Goal: Information Seeking & Learning: Learn about a topic

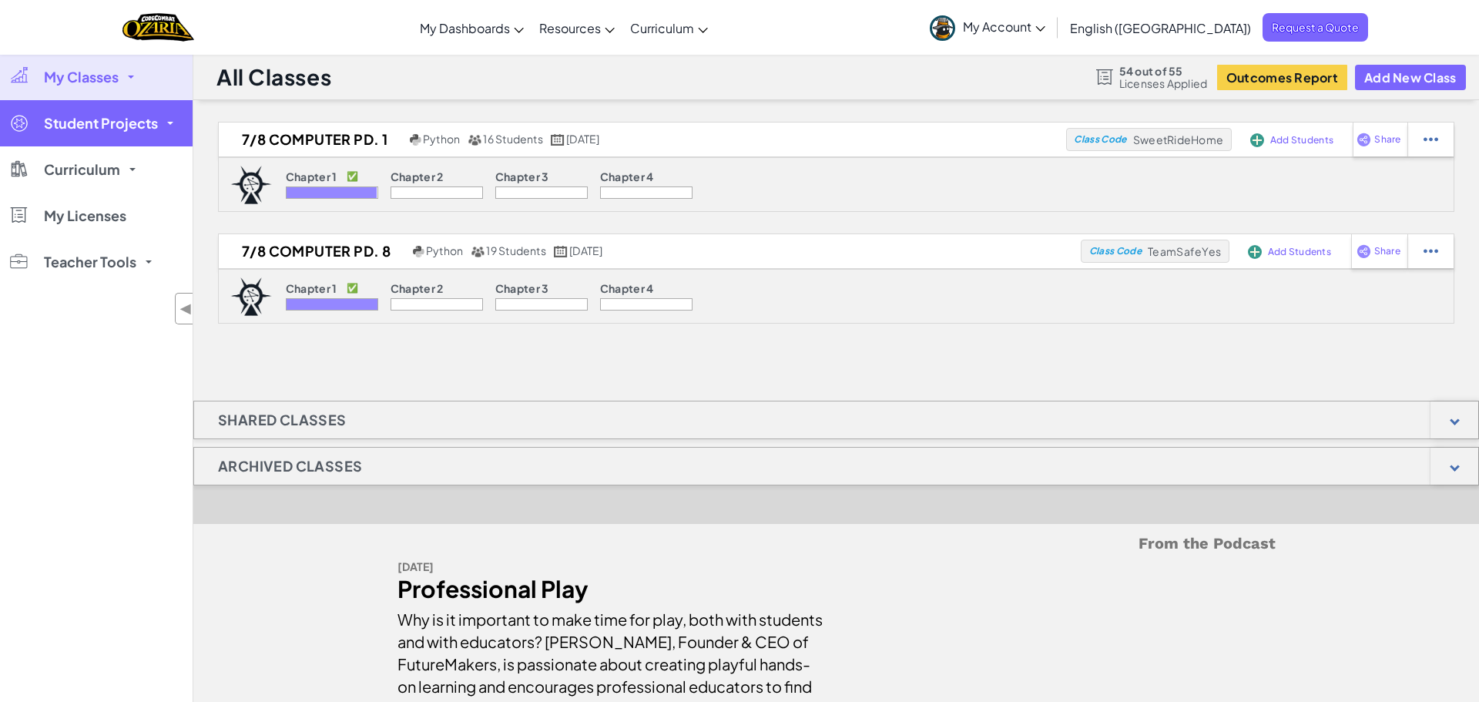
click at [109, 126] on span "Student Projects" at bounding box center [101, 123] width 114 height 14
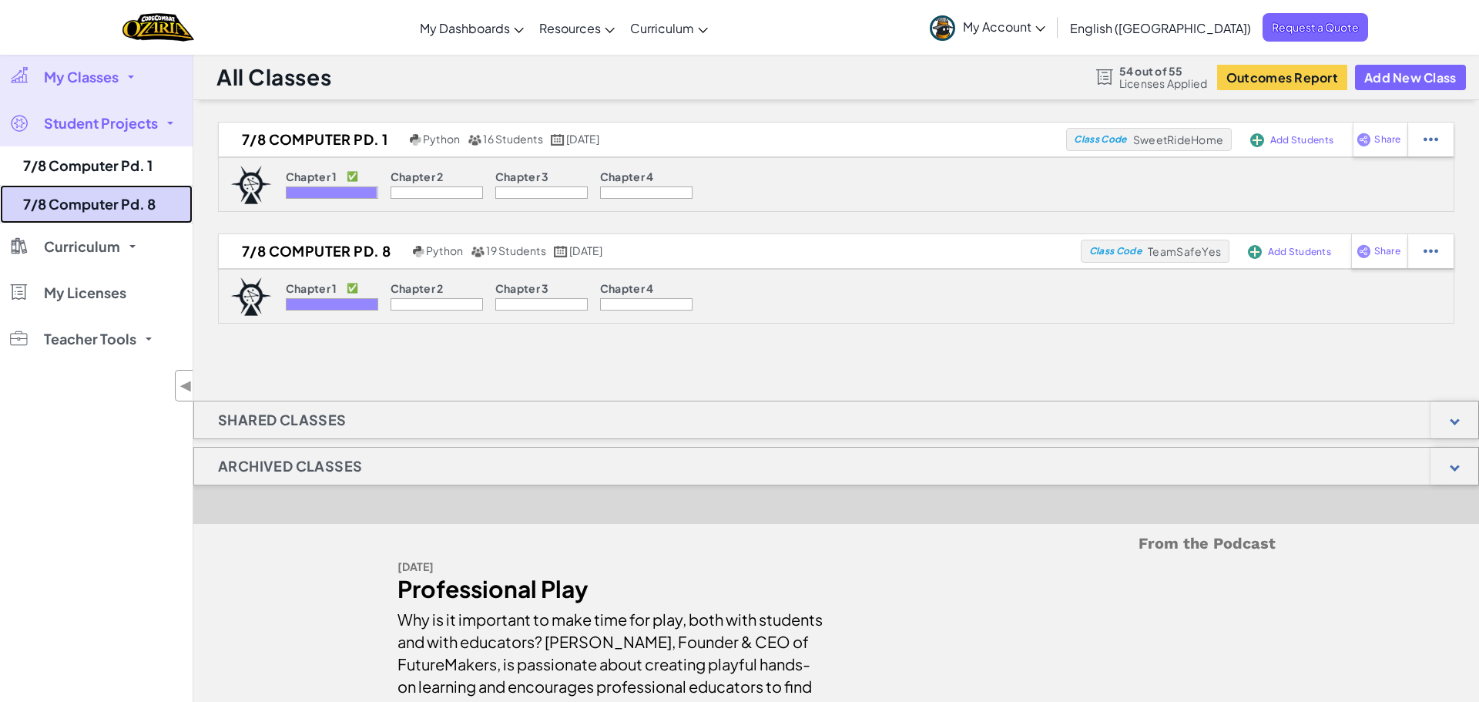
click at [129, 216] on link "7/8 Computer Pd. 8" at bounding box center [96, 204] width 193 height 39
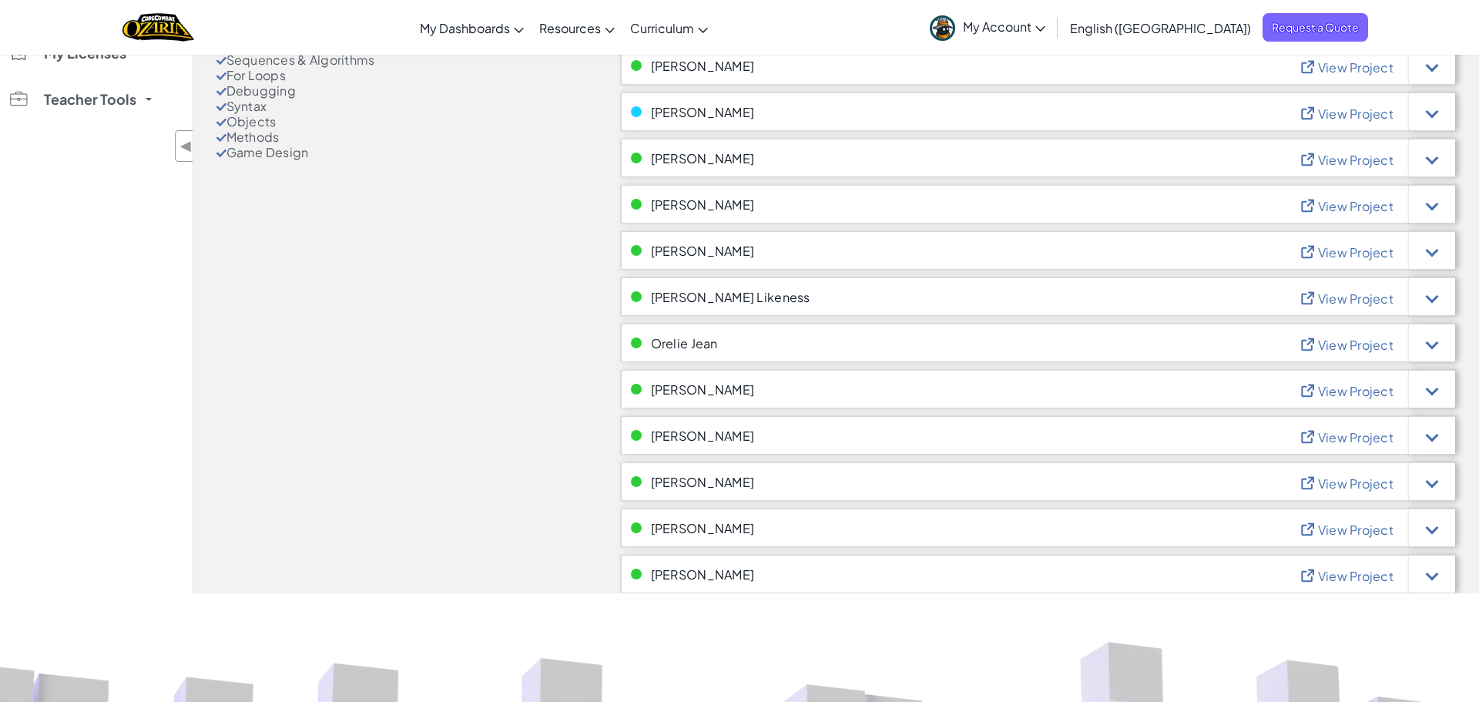
scroll to position [488, 0]
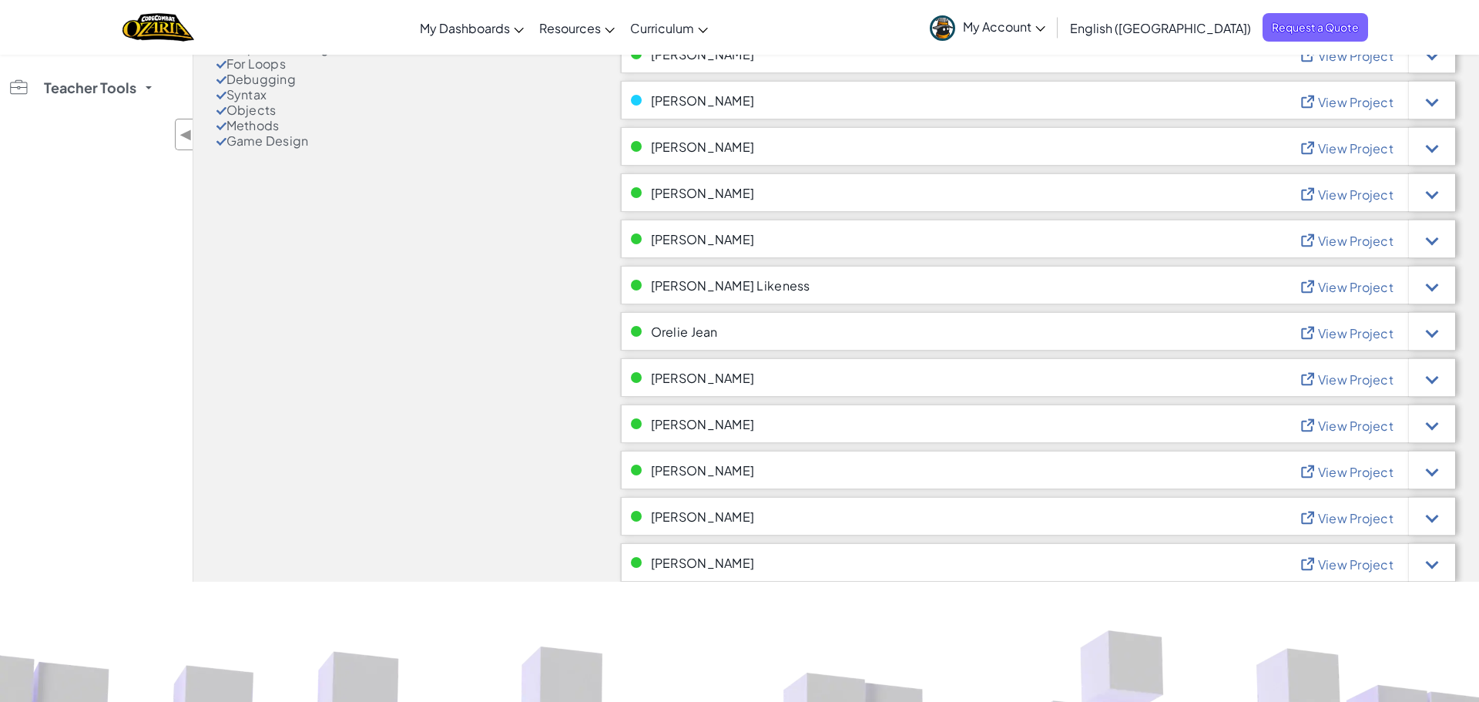
click at [1369, 517] on span "View Project" at bounding box center [1355, 518] width 75 height 16
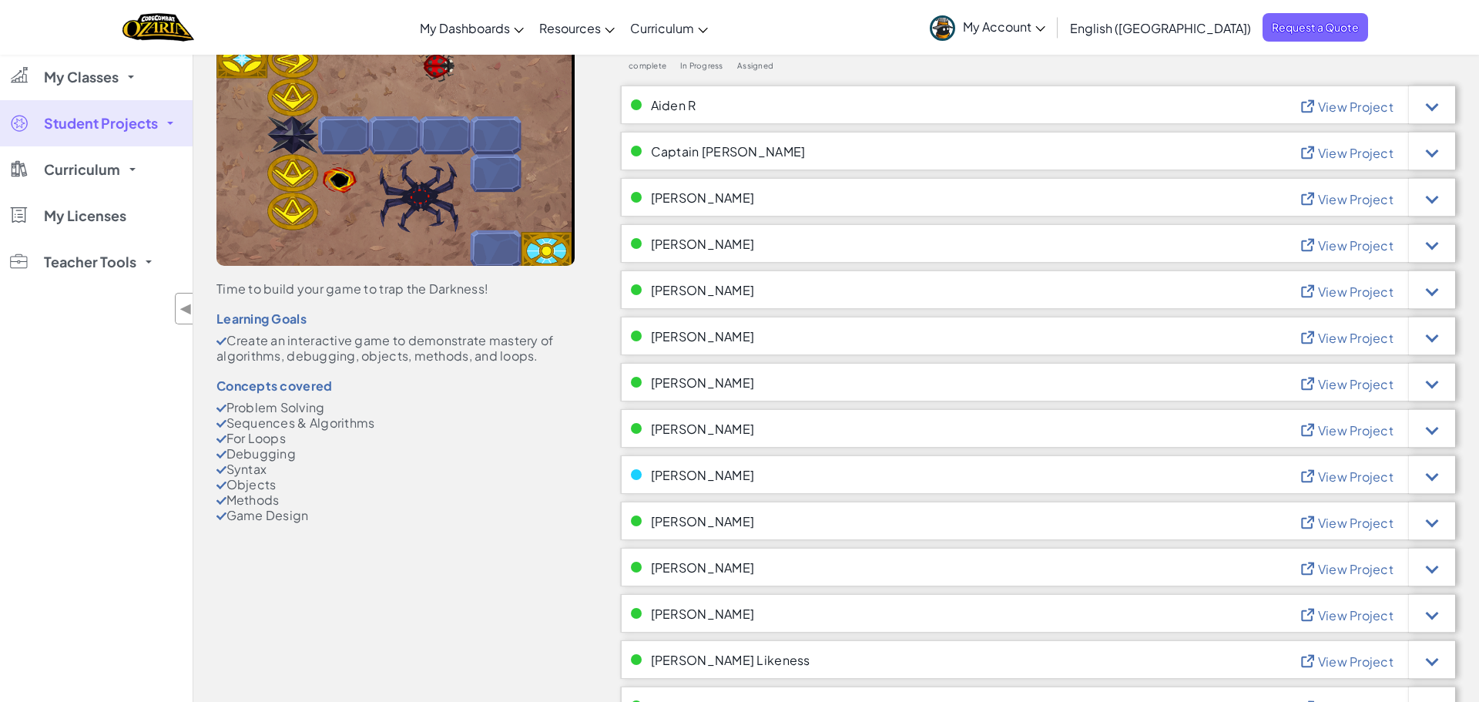
scroll to position [96, 0]
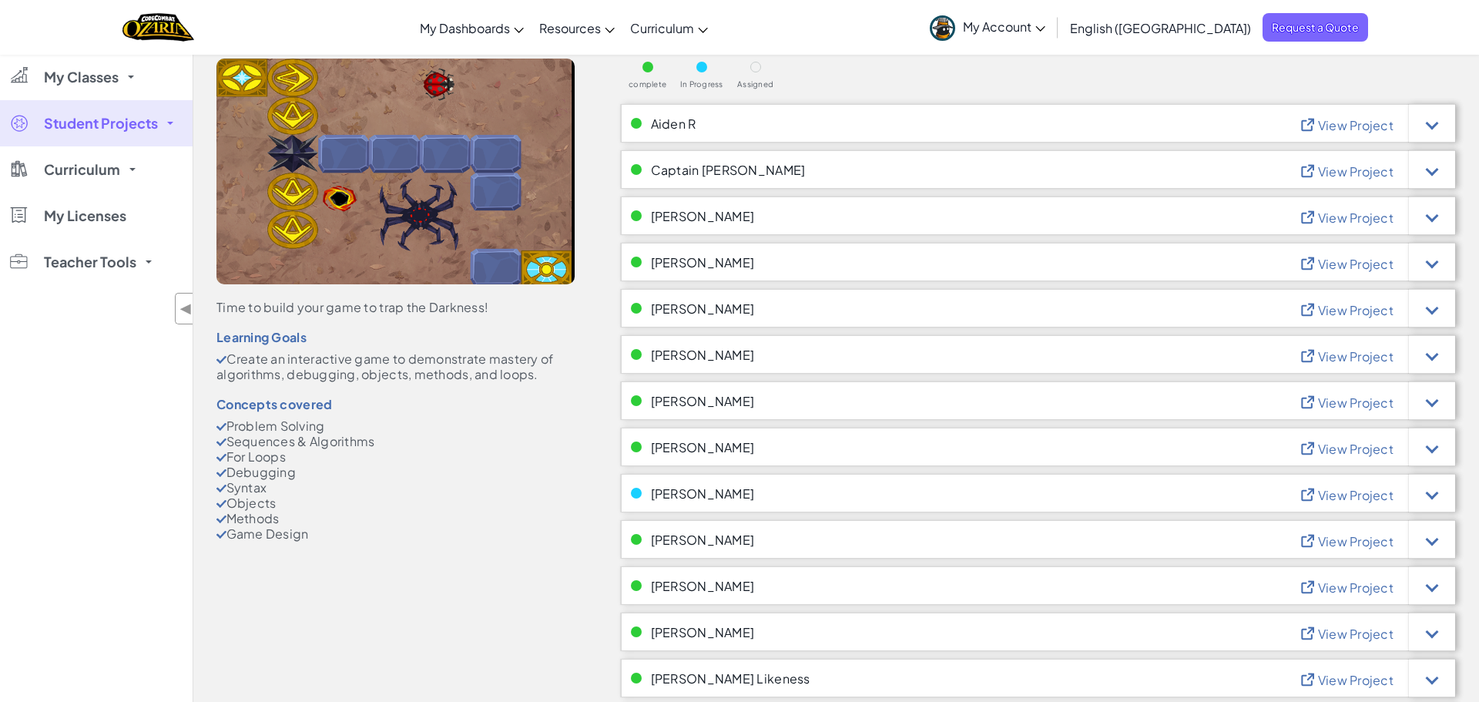
click at [1375, 357] on span "View Project" at bounding box center [1355, 356] width 75 height 16
click at [1366, 406] on span "View Project" at bounding box center [1355, 402] width 75 height 16
click at [1340, 639] on span "View Project" at bounding box center [1355, 633] width 75 height 16
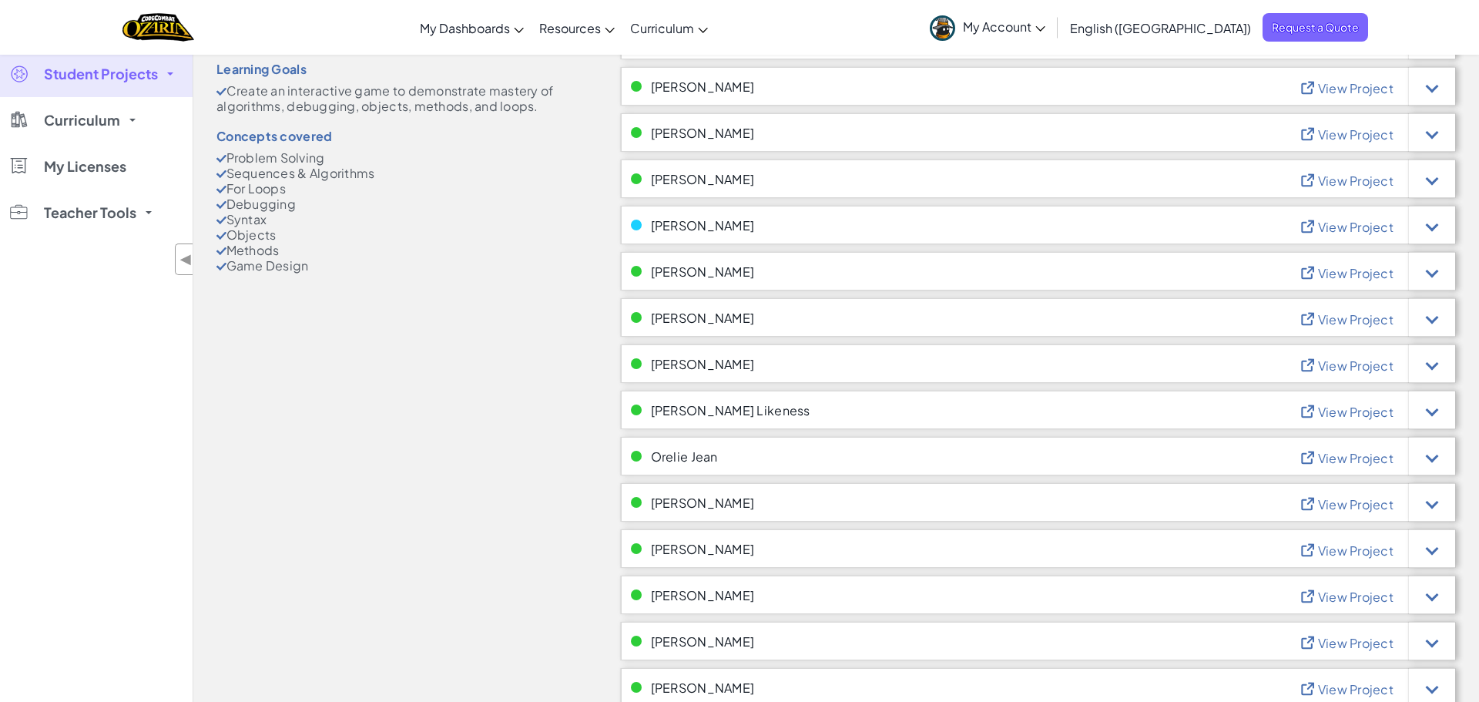
scroll to position [368, 0]
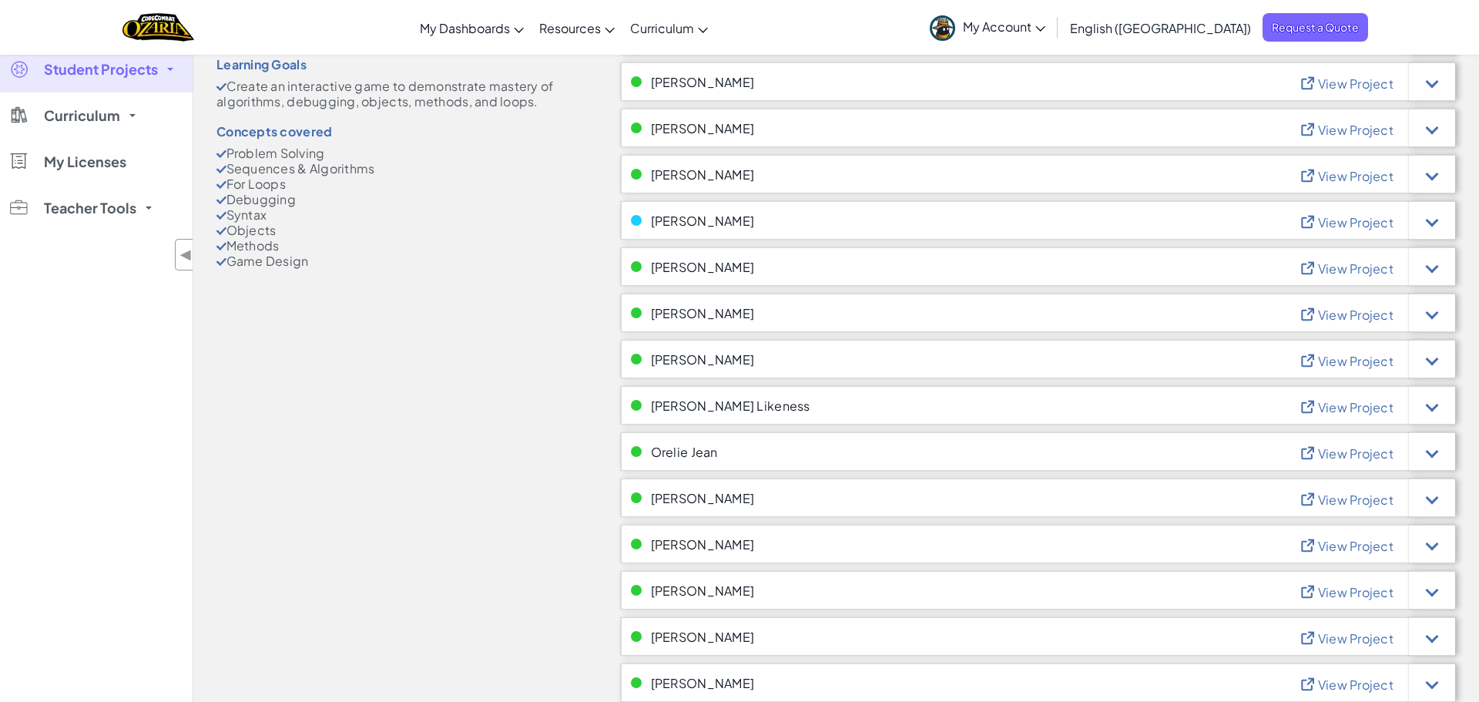
click at [1325, 544] on span "View Project" at bounding box center [1355, 546] width 75 height 16
click at [1358, 541] on span "View Project" at bounding box center [1355, 546] width 75 height 16
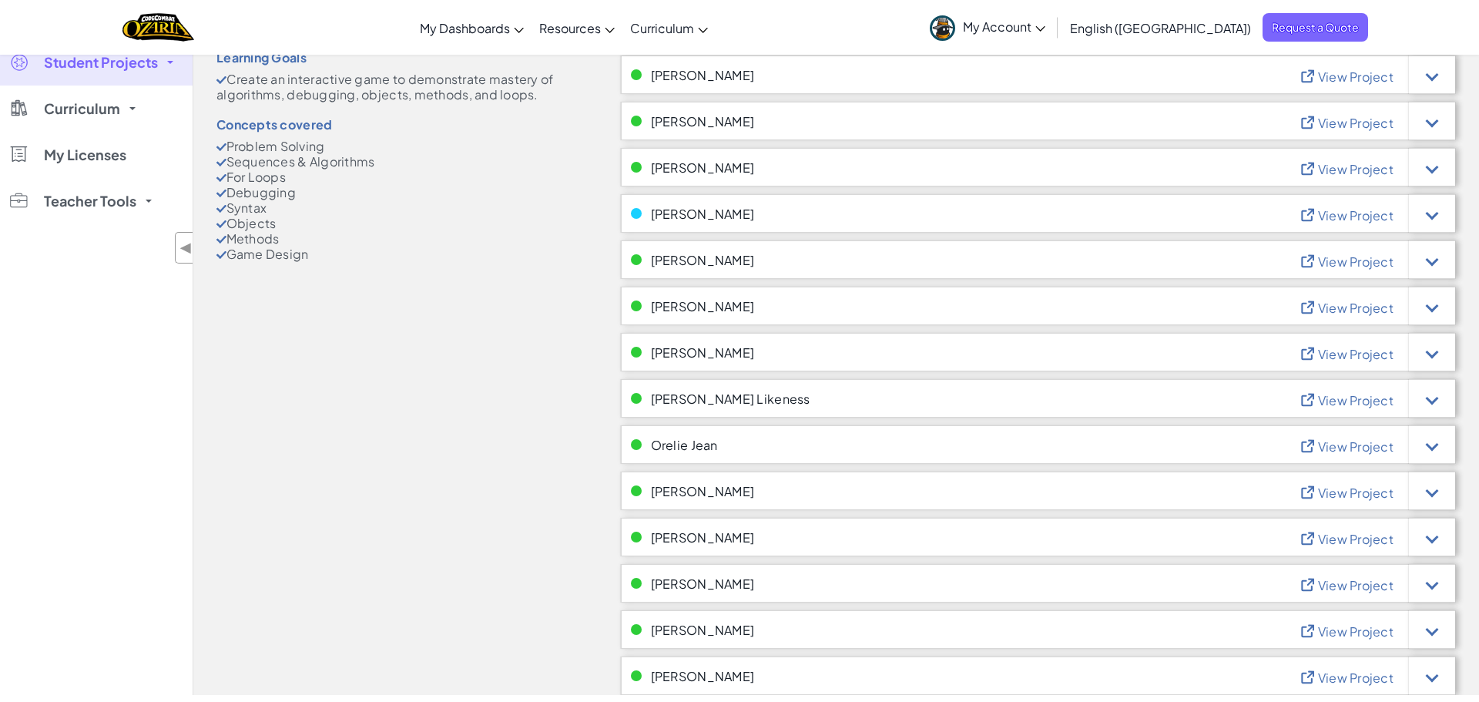
scroll to position [377, 0]
click at [1332, 579] on span "View Project" at bounding box center [1355, 583] width 75 height 16
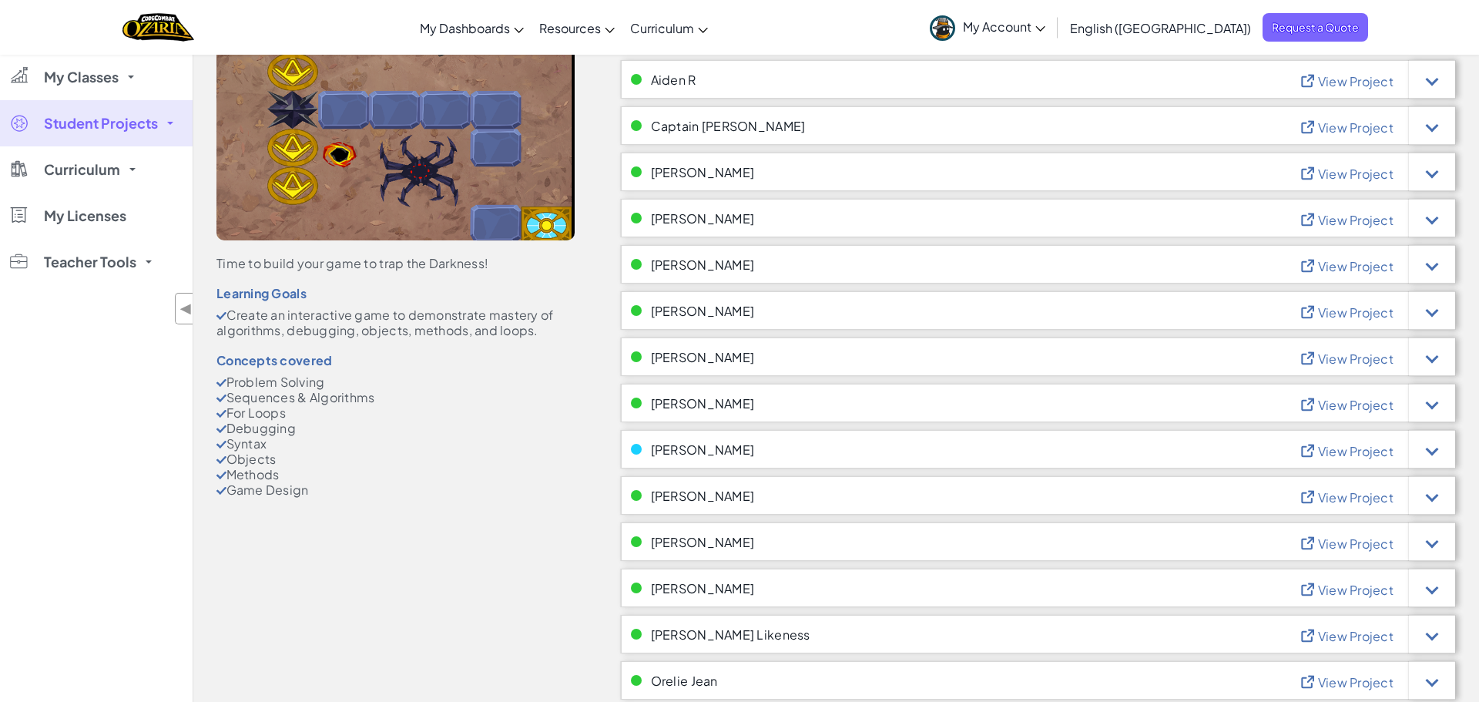
scroll to position [115, 0]
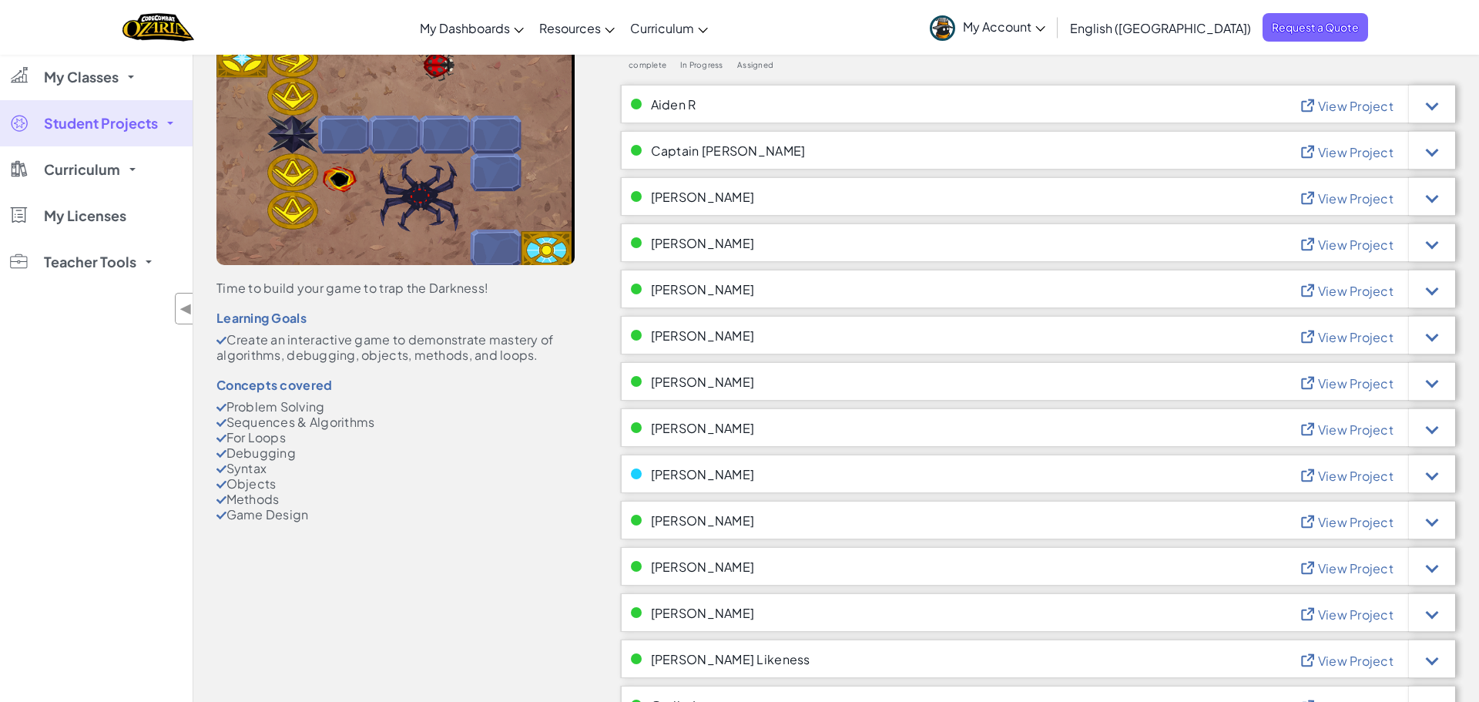
click at [1372, 199] on span "View Project" at bounding box center [1355, 198] width 75 height 16
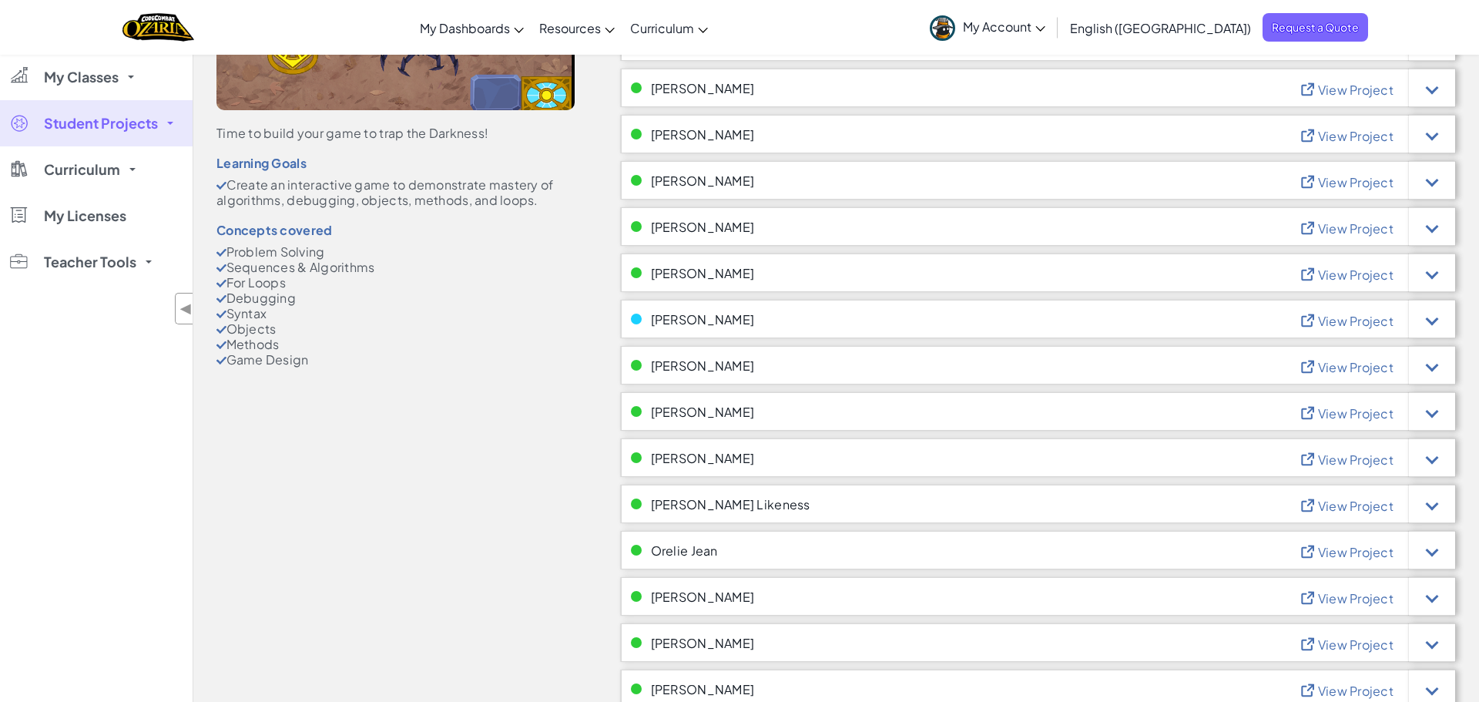
scroll to position [393, 0]
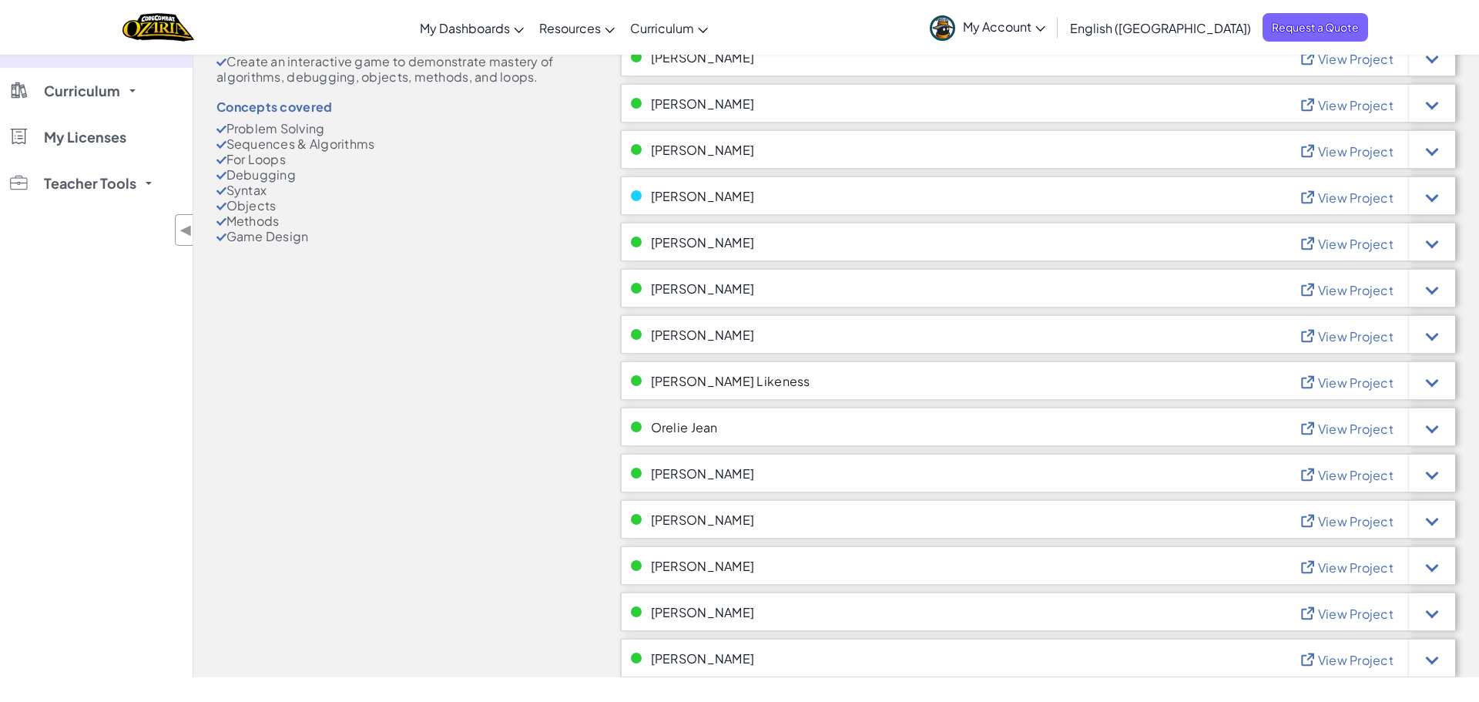
click at [1351, 478] on span "View Project" at bounding box center [1355, 475] width 75 height 16
click at [1309, 425] on img at bounding box center [1311, 427] width 24 height 16
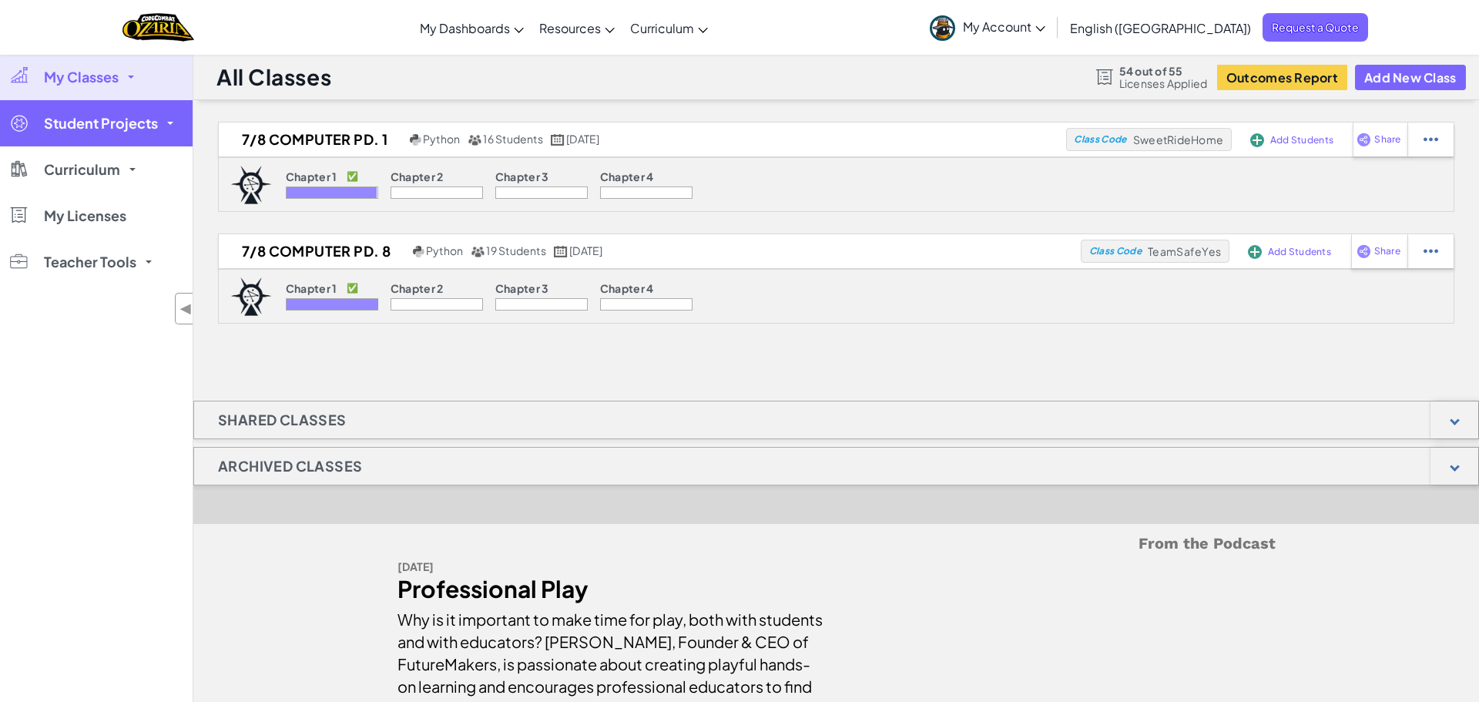
click at [92, 126] on span "Student Projects" at bounding box center [101, 123] width 114 height 14
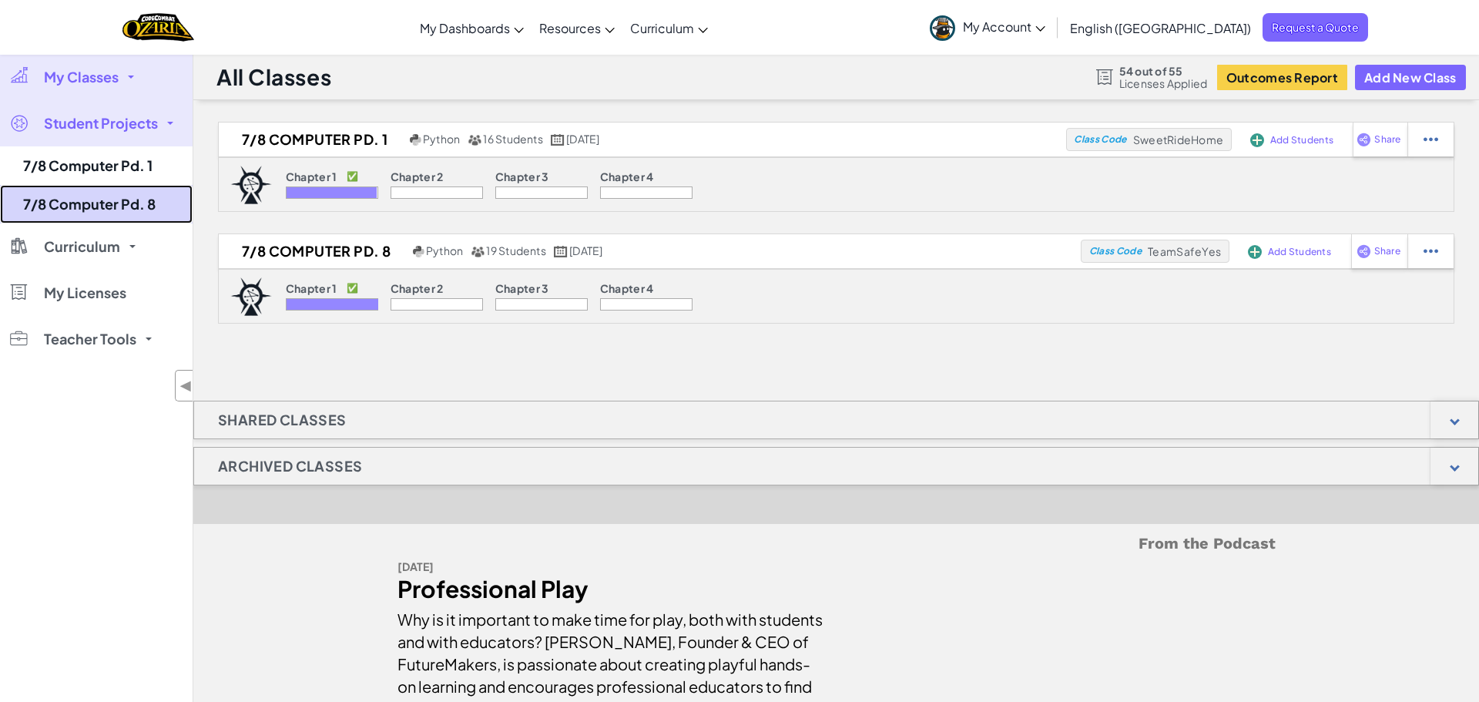
click at [151, 197] on link "7/8 Computer Pd. 8" at bounding box center [96, 204] width 193 height 39
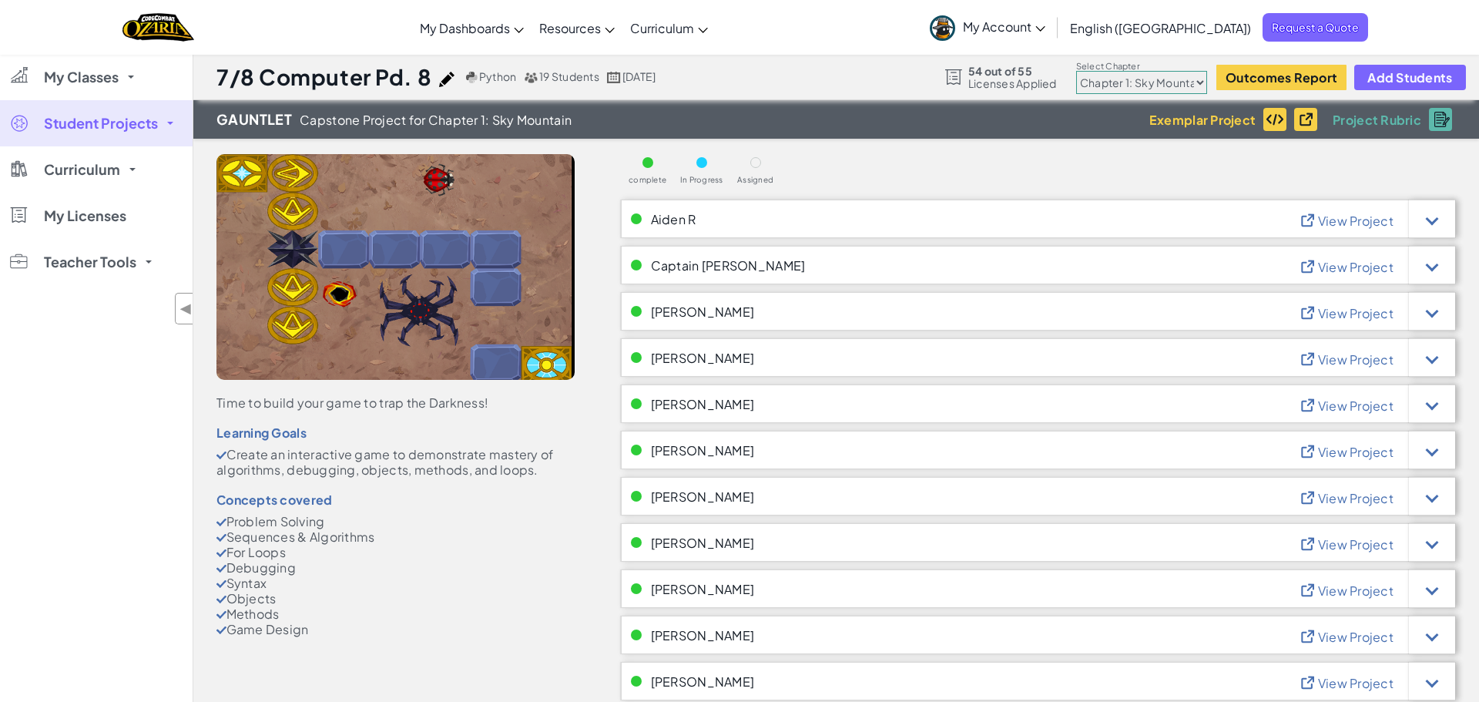
click at [1345, 642] on span "View Project" at bounding box center [1355, 637] width 75 height 16
click at [1349, 545] on span "View Project" at bounding box center [1355, 544] width 75 height 16
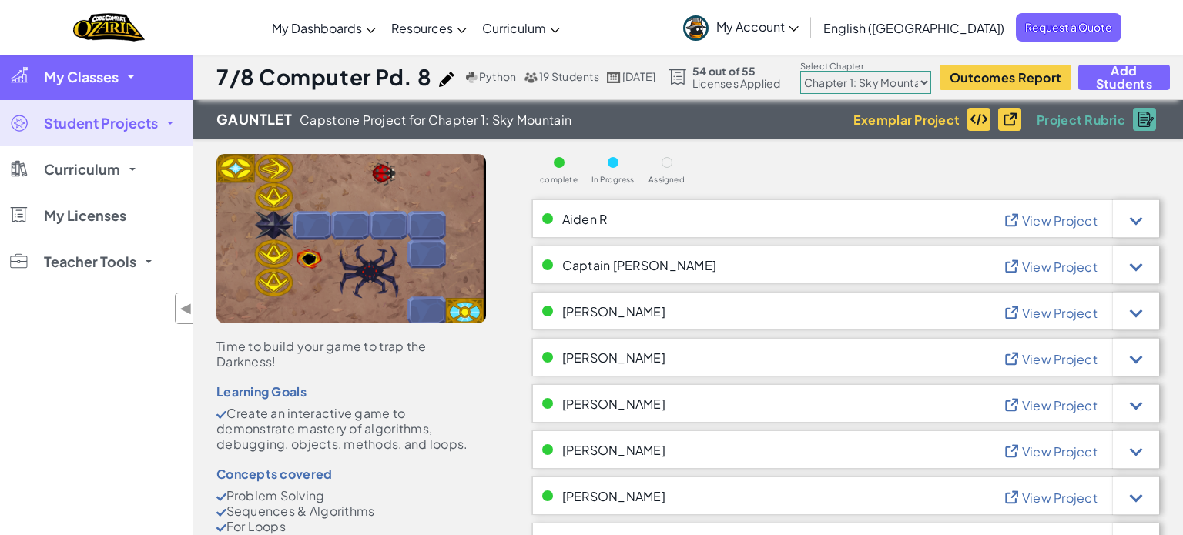
click at [95, 87] on link "My Classes" at bounding box center [96, 77] width 193 height 46
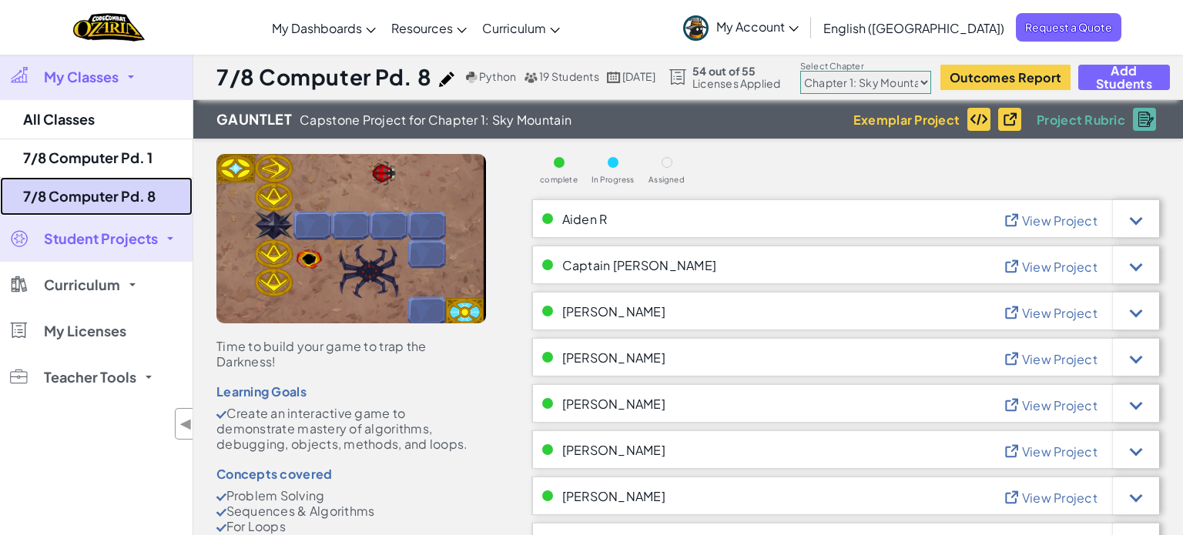
click at [134, 194] on link "7/8 Computer Pd. 8" at bounding box center [96, 196] width 193 height 39
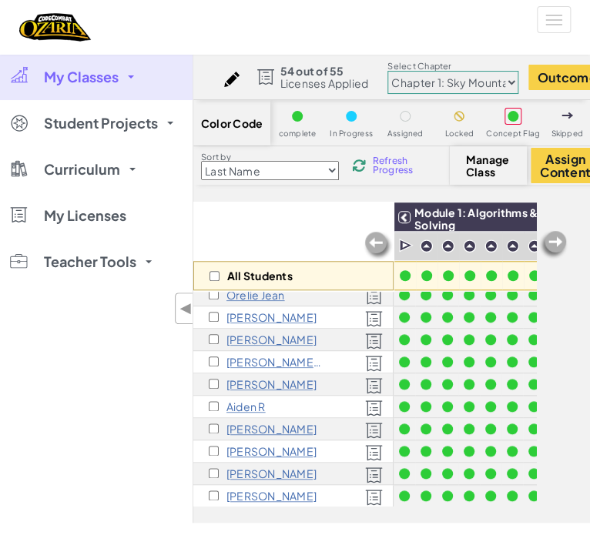
click at [549, 245] on img at bounding box center [553, 245] width 31 height 31
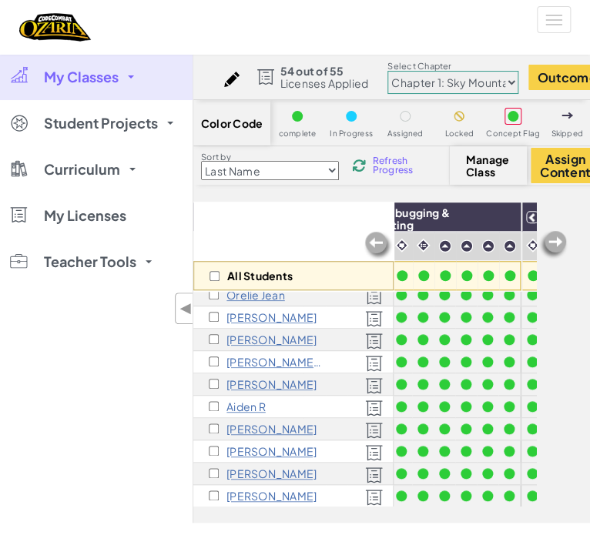
scroll to position [210, 308]
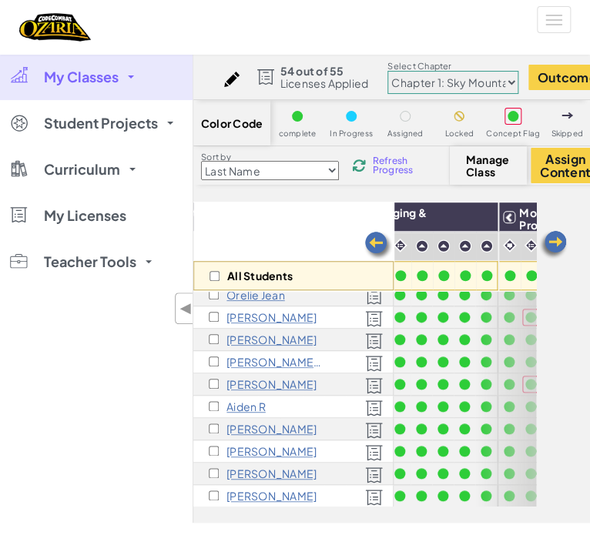
click at [370, 242] on img at bounding box center [378, 245] width 31 height 31
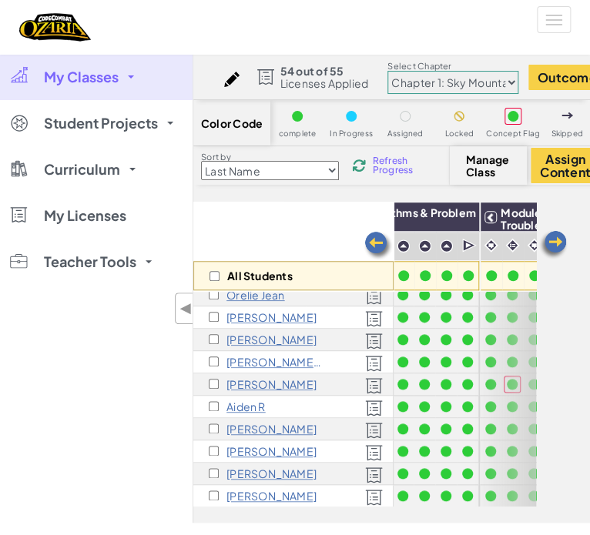
scroll to position [210, 116]
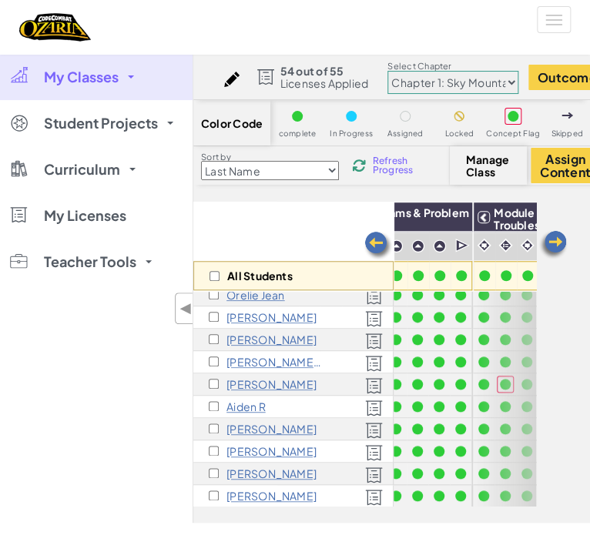
click at [129, 89] on link "My Classes" at bounding box center [96, 77] width 193 height 46
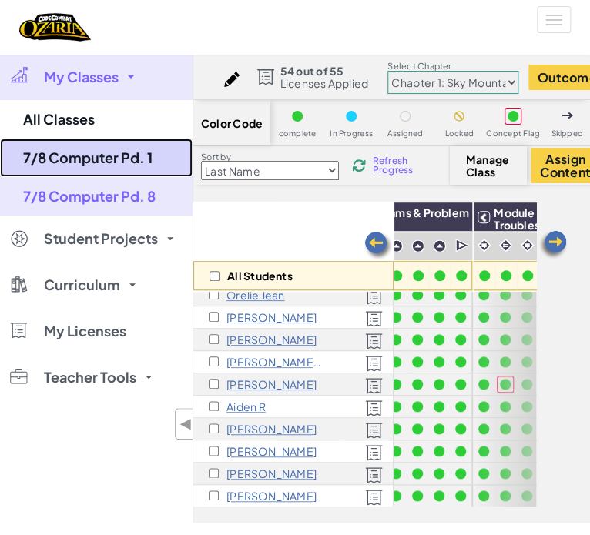
click at [124, 161] on link "7/8 Computer Pd. 1" at bounding box center [96, 158] width 193 height 39
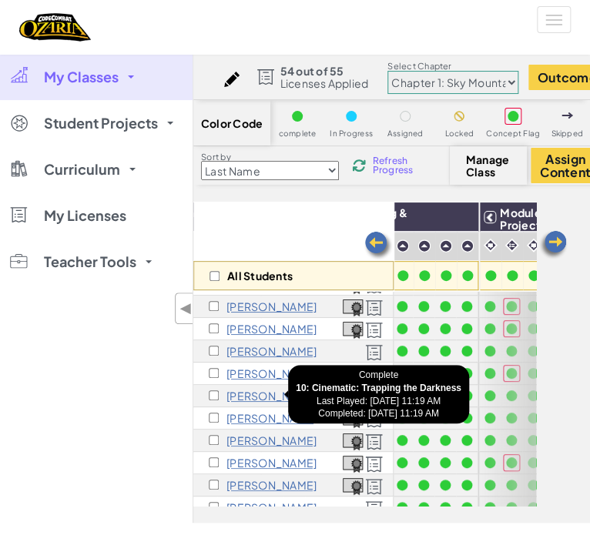
scroll to position [19, 330]
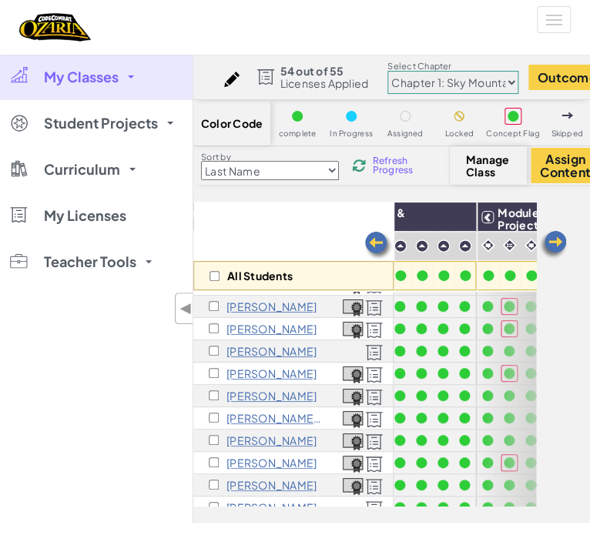
click at [140, 94] on link "My Classes" at bounding box center [96, 77] width 193 height 46
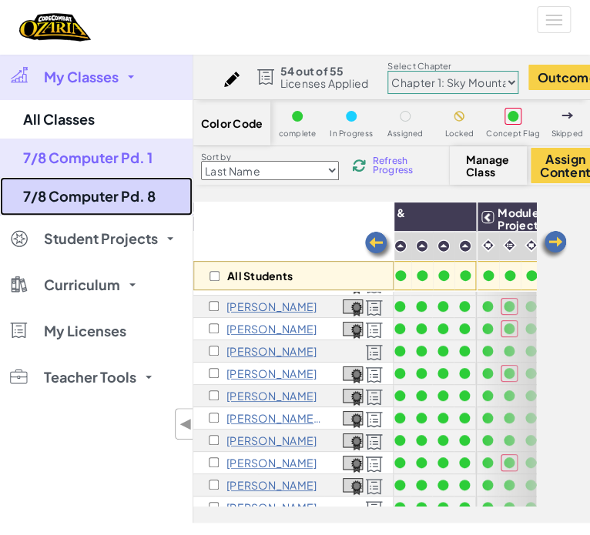
click at [129, 196] on link "7/8 Computer Pd. 8" at bounding box center [96, 196] width 193 height 39
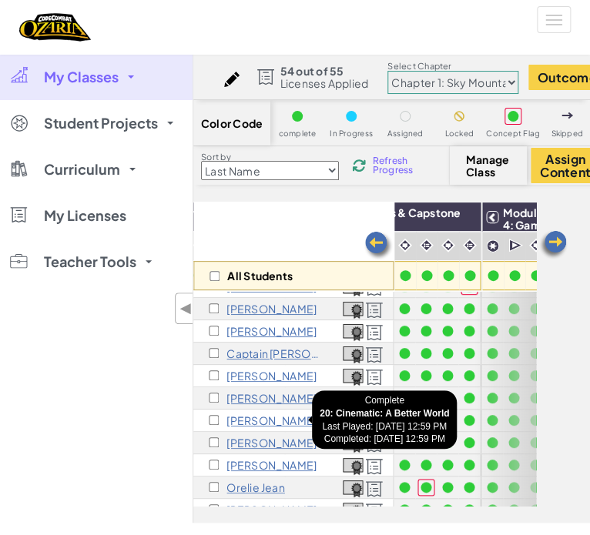
scroll to position [17, 531]
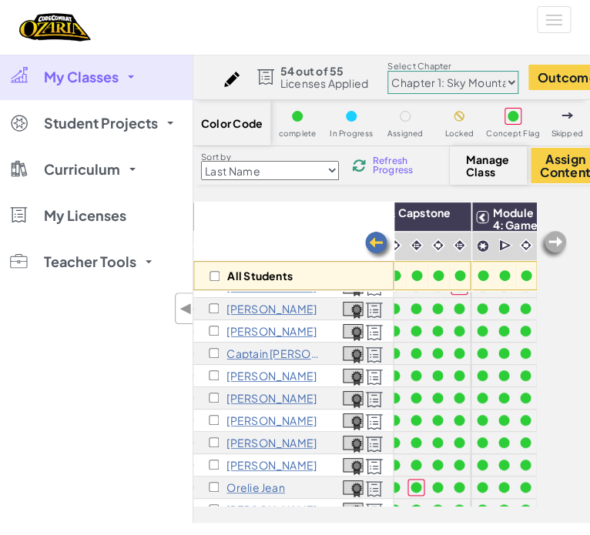
click at [133, 91] on link "My Classes" at bounding box center [96, 77] width 193 height 46
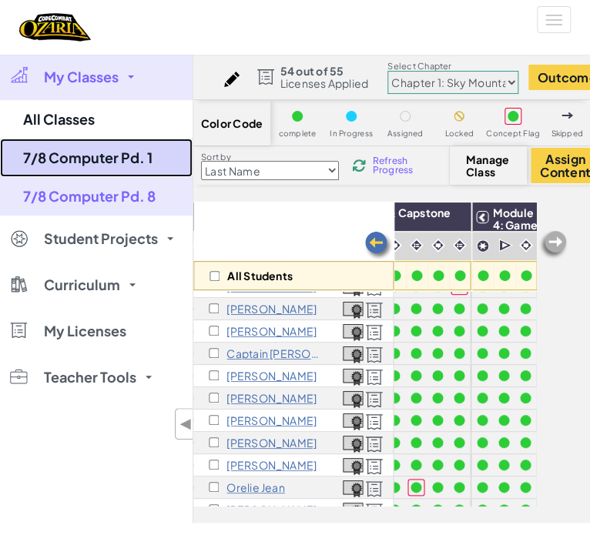
click at [129, 157] on link "7/8 Computer Pd. 1" at bounding box center [96, 158] width 193 height 39
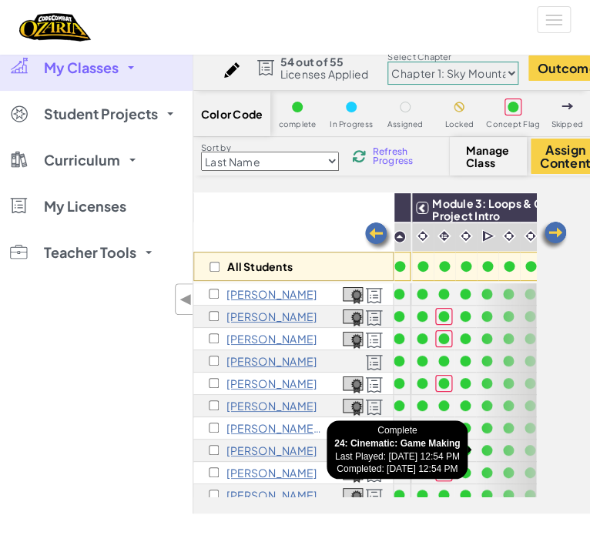
scroll to position [0, 393]
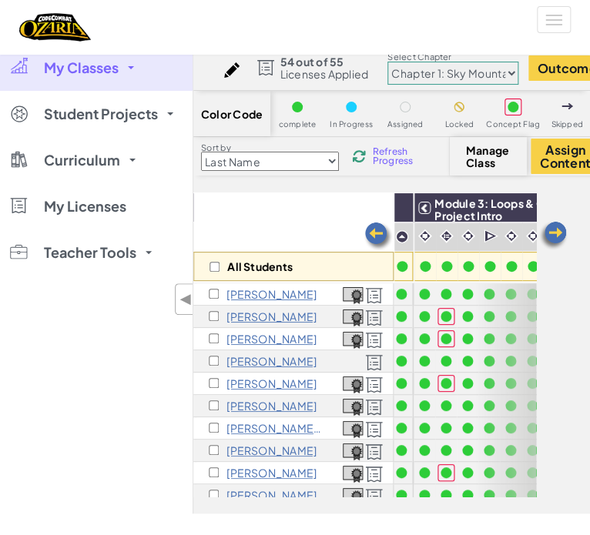
click at [128, 68] on span at bounding box center [131, 67] width 6 height 3
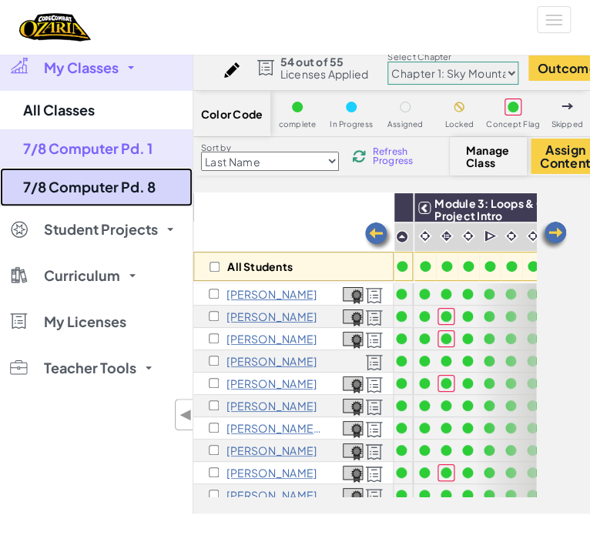
click at [101, 184] on link "7/8 Computer Pd. 8" at bounding box center [96, 187] width 193 height 39
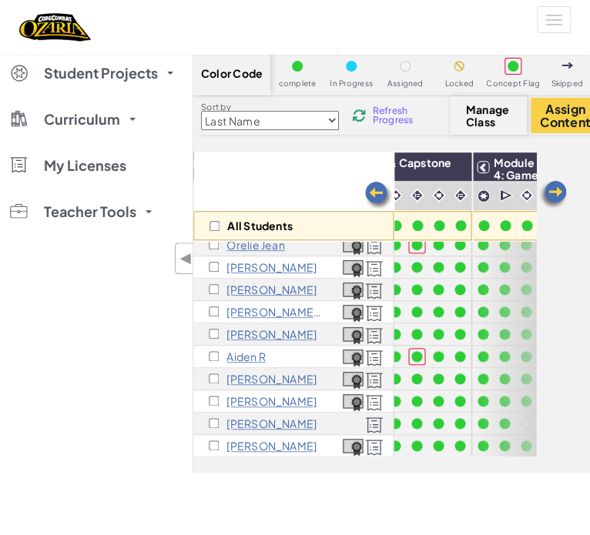
scroll to position [51, 0]
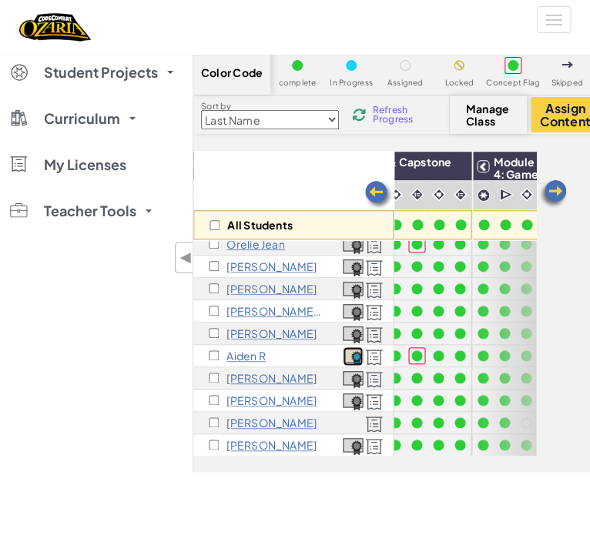
click at [348, 355] on img at bounding box center [353, 357] width 20 height 17
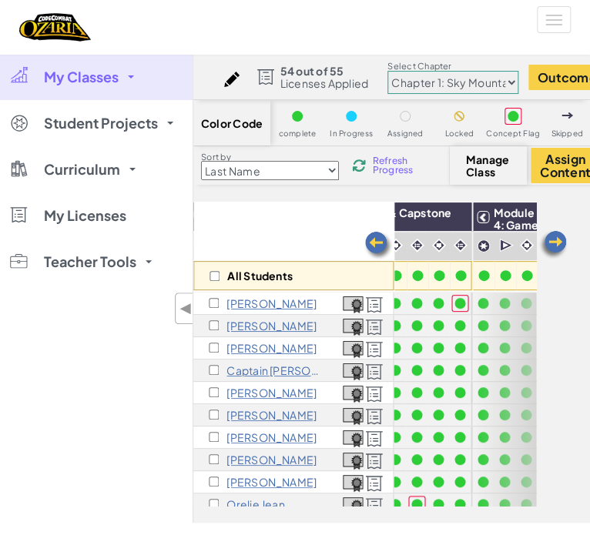
scroll to position [27, 0]
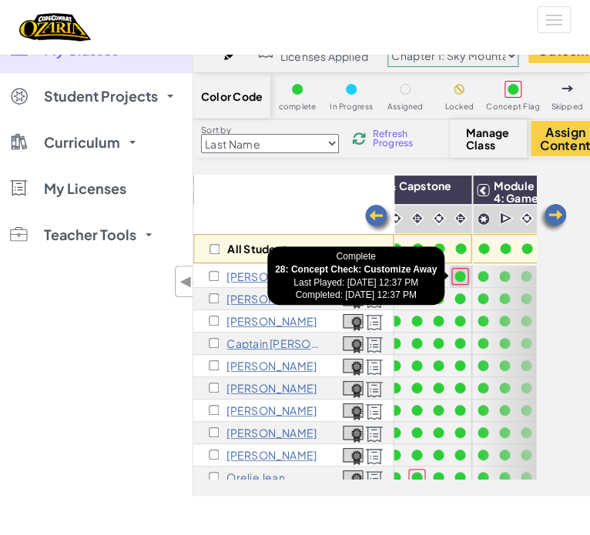
click at [460, 280] on div at bounding box center [459, 276] width 17 height 17
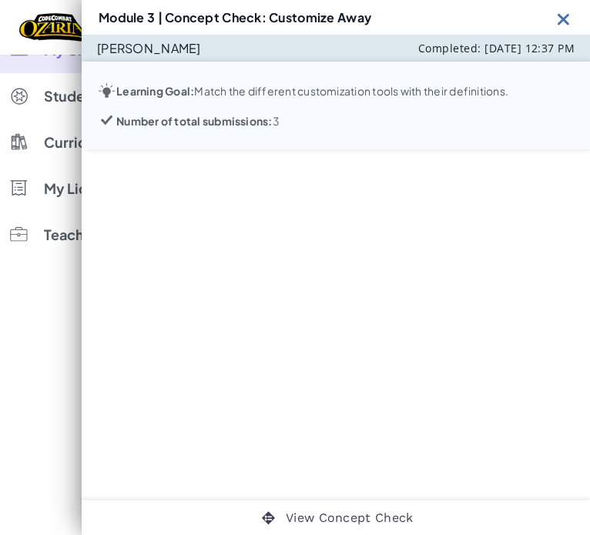
click at [565, 31] on div "Module 3 | Concept Check: Customize Away" at bounding box center [336, 17] width 508 height 35
click at [564, 25] on img at bounding box center [563, 18] width 19 height 19
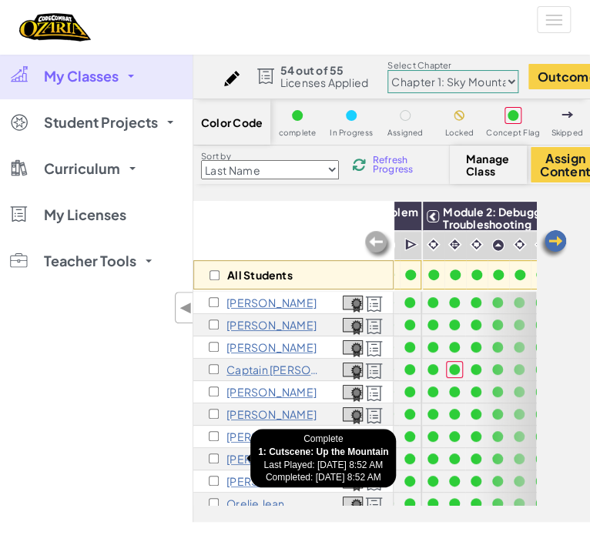
scroll to position [0, 168]
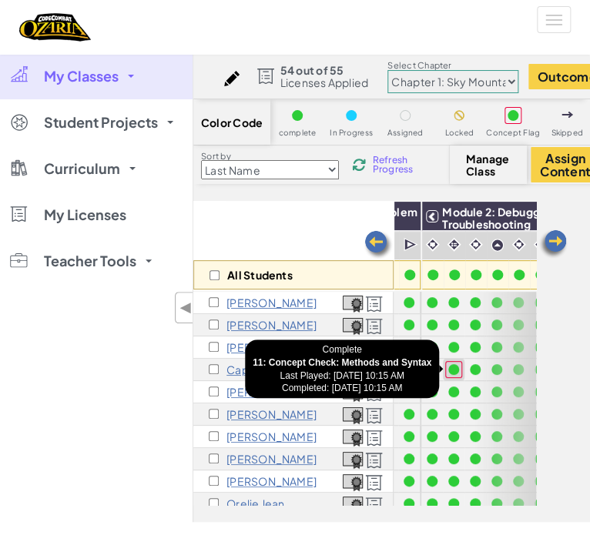
click at [459, 368] on div at bounding box center [453, 369] width 17 height 17
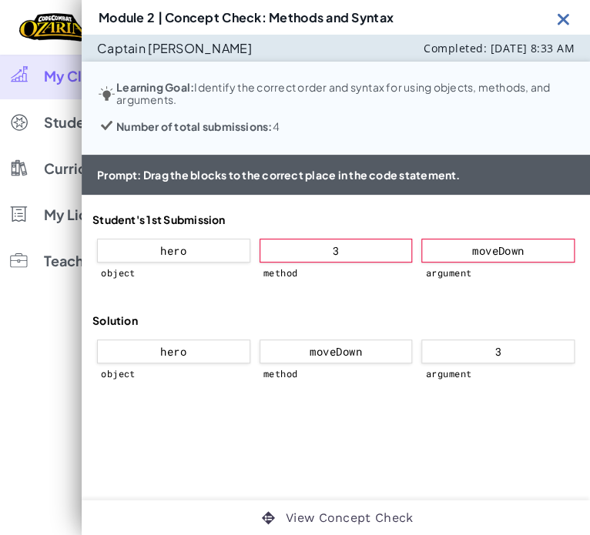
click at [564, 18] on img at bounding box center [563, 18] width 19 height 19
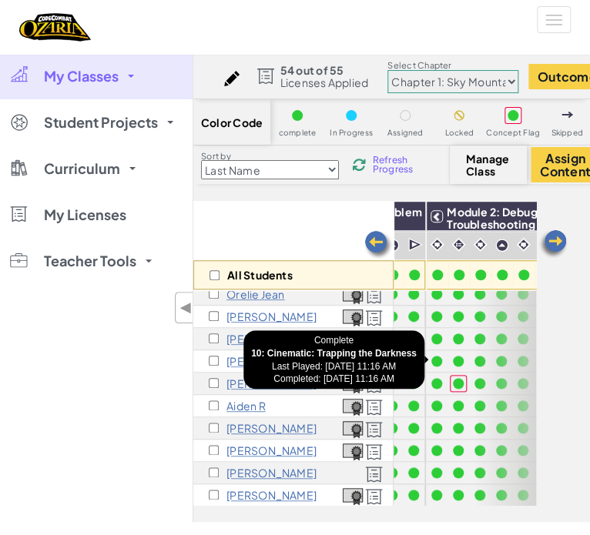
scroll to position [210, 160]
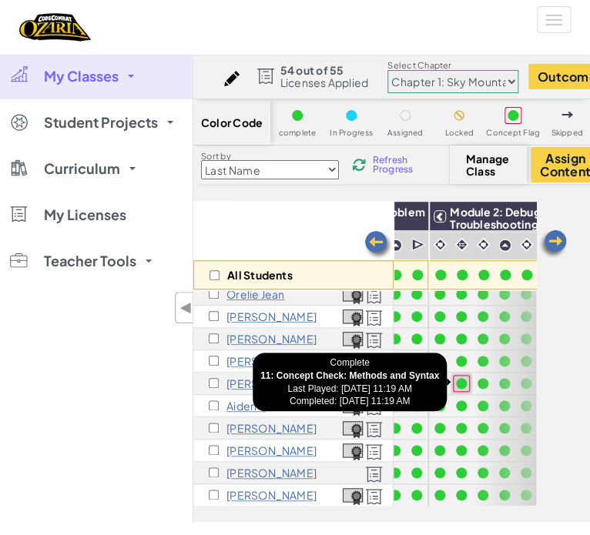
click at [457, 379] on div at bounding box center [461, 383] width 11 height 11
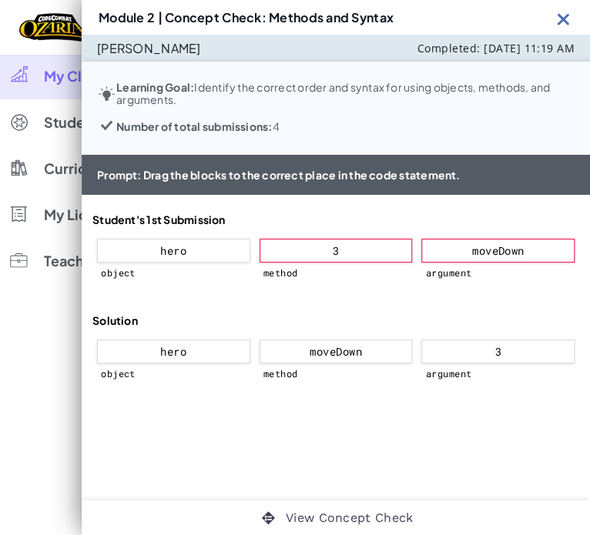
click at [562, 22] on img at bounding box center [563, 18] width 19 height 19
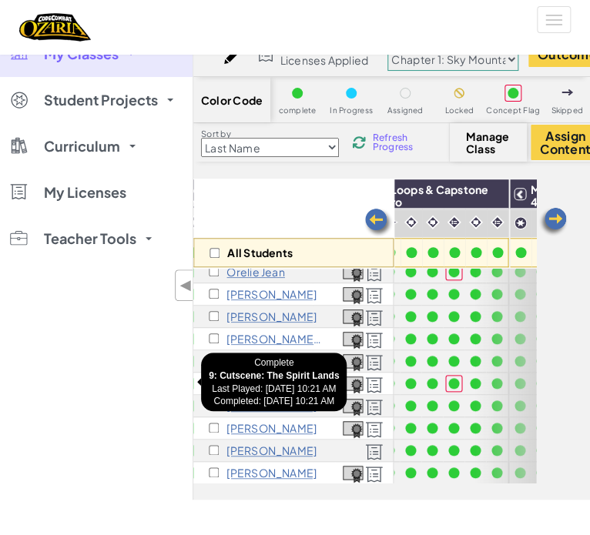
scroll to position [210, 493]
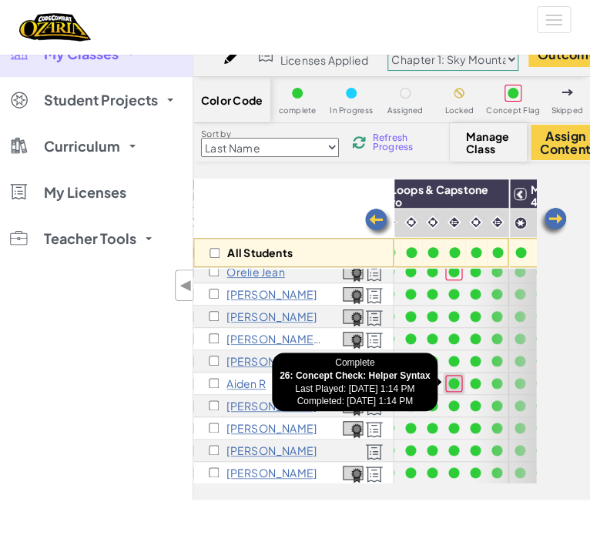
click at [450, 382] on div at bounding box center [453, 383] width 11 height 11
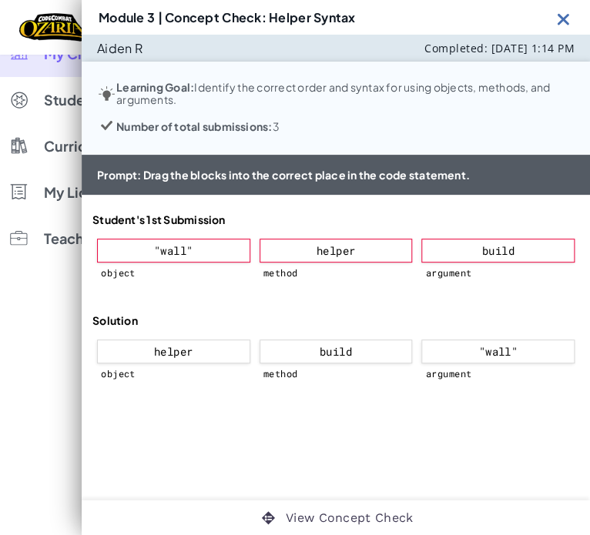
click at [566, 22] on img at bounding box center [563, 18] width 19 height 19
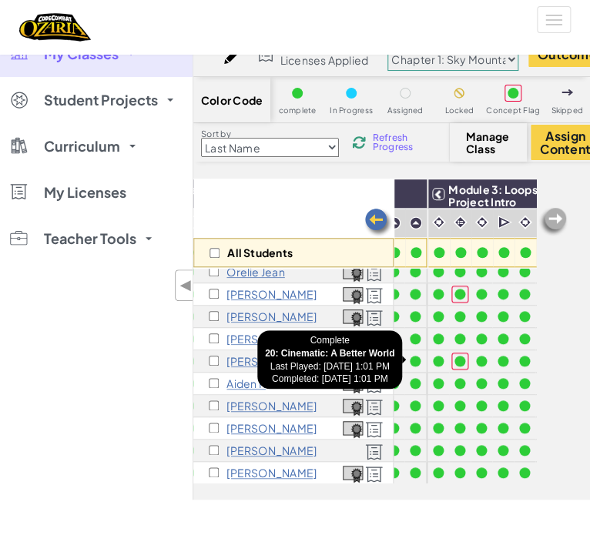
scroll to position [210, 360]
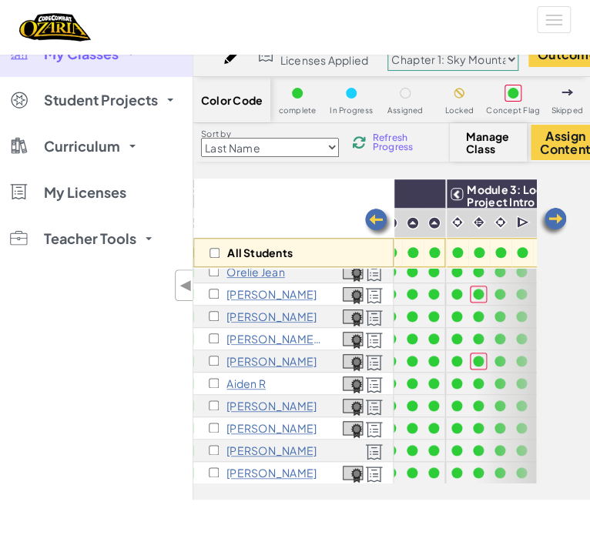
click at [474, 357] on div at bounding box center [505, 272] width 62 height 424
click at [480, 365] on div at bounding box center [505, 272] width 62 height 424
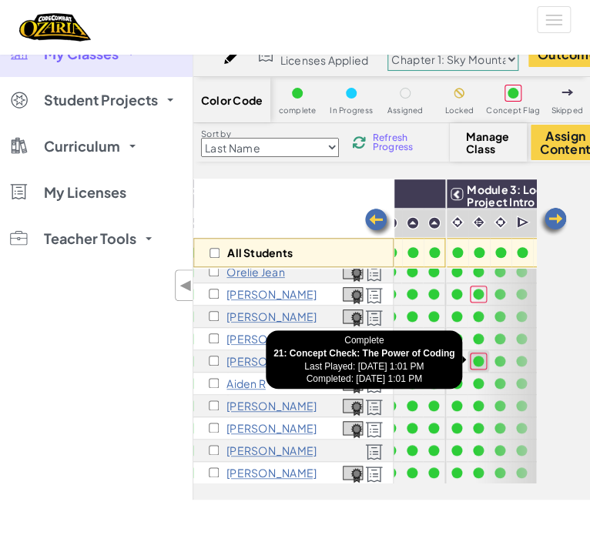
click at [473, 358] on div at bounding box center [478, 361] width 11 height 11
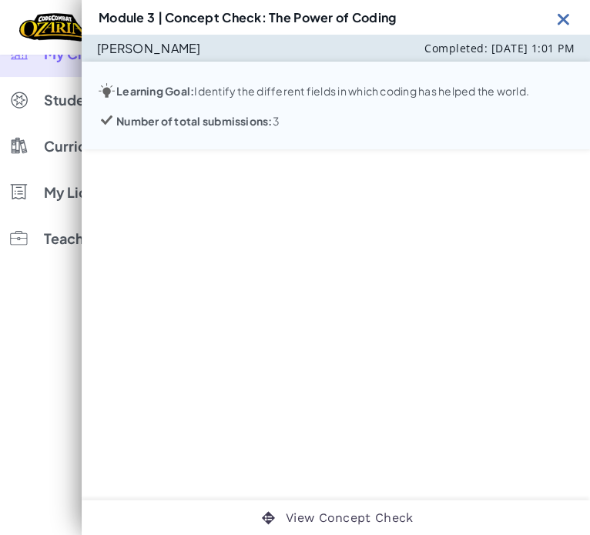
click at [564, 18] on img at bounding box center [563, 18] width 19 height 19
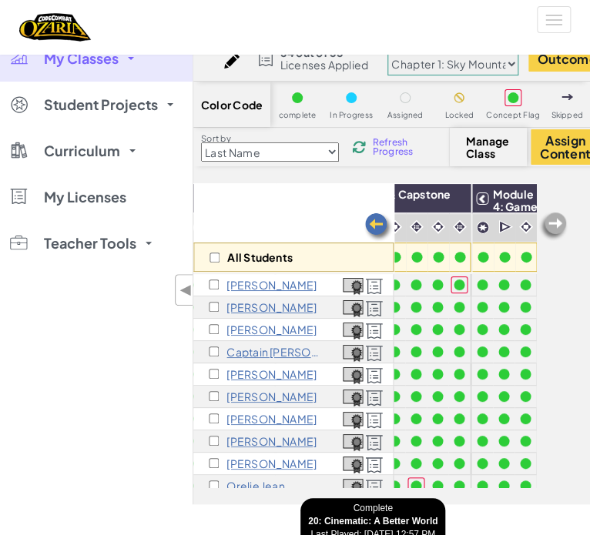
scroll to position [0, 530]
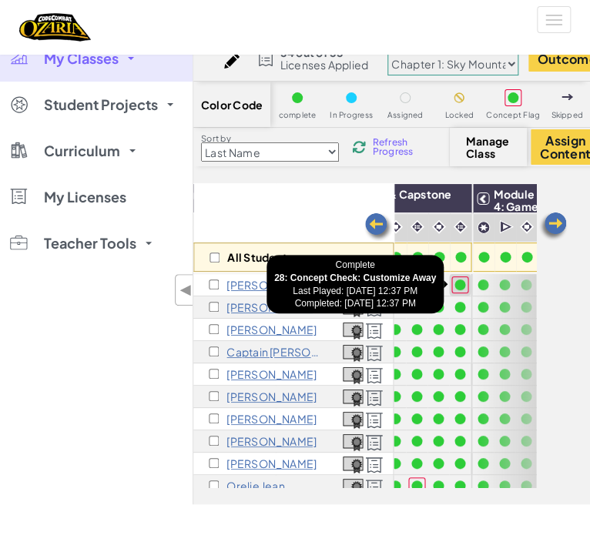
click at [458, 284] on div at bounding box center [459, 285] width 11 height 11
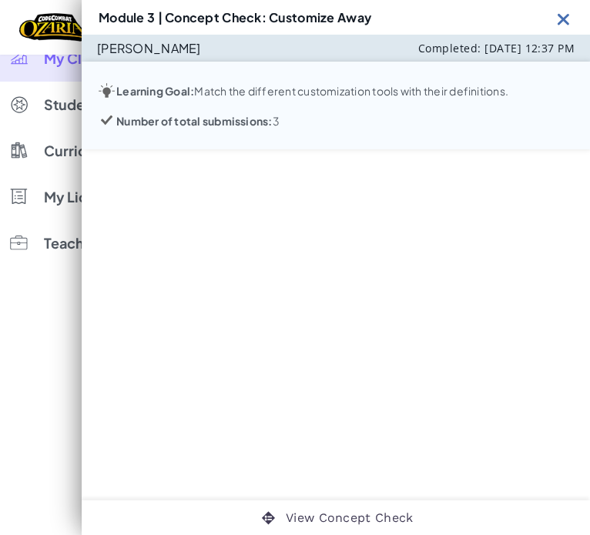
click at [560, 17] on img at bounding box center [563, 18] width 19 height 19
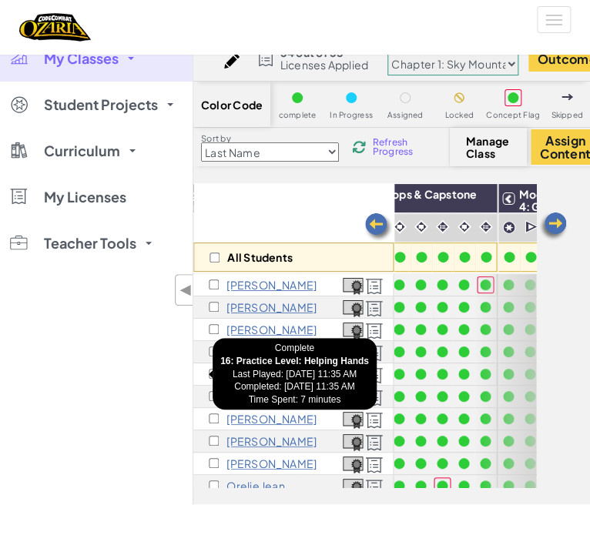
scroll to position [0, 531]
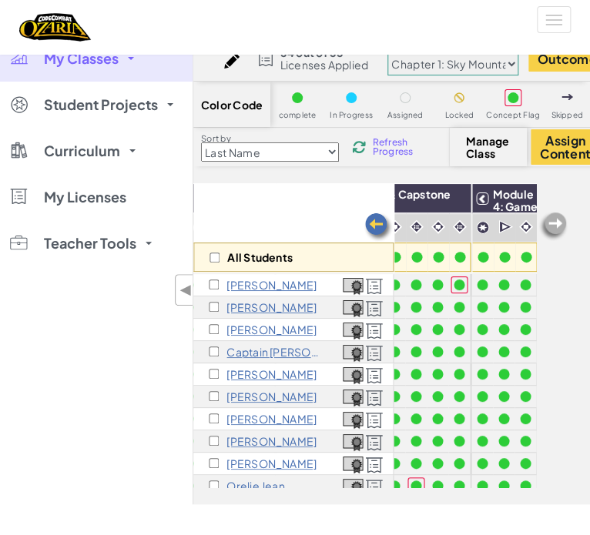
click at [89, 72] on link "My Classes" at bounding box center [96, 58] width 193 height 46
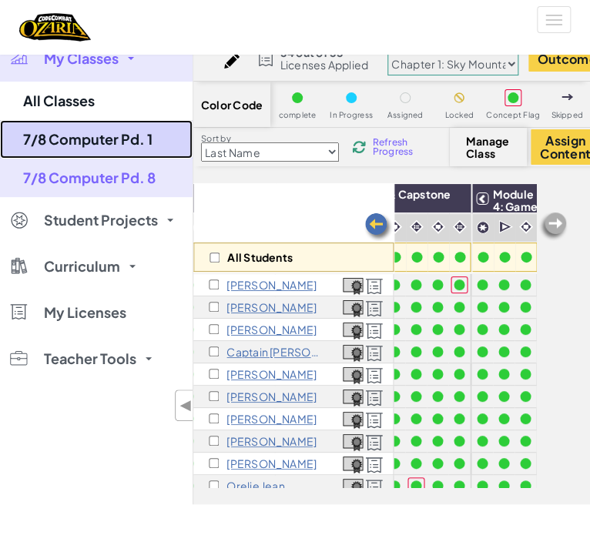
click at [92, 141] on link "7/8 Computer Pd. 1" at bounding box center [96, 139] width 193 height 39
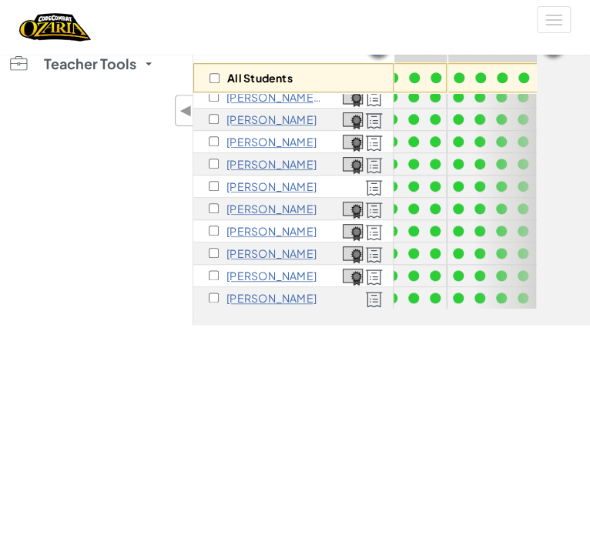
scroll to position [197, 0]
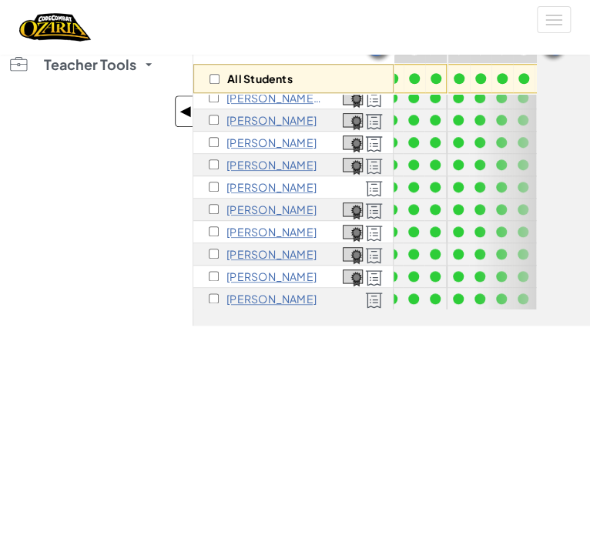
click at [183, 118] on span "◀" at bounding box center [185, 111] width 13 height 22
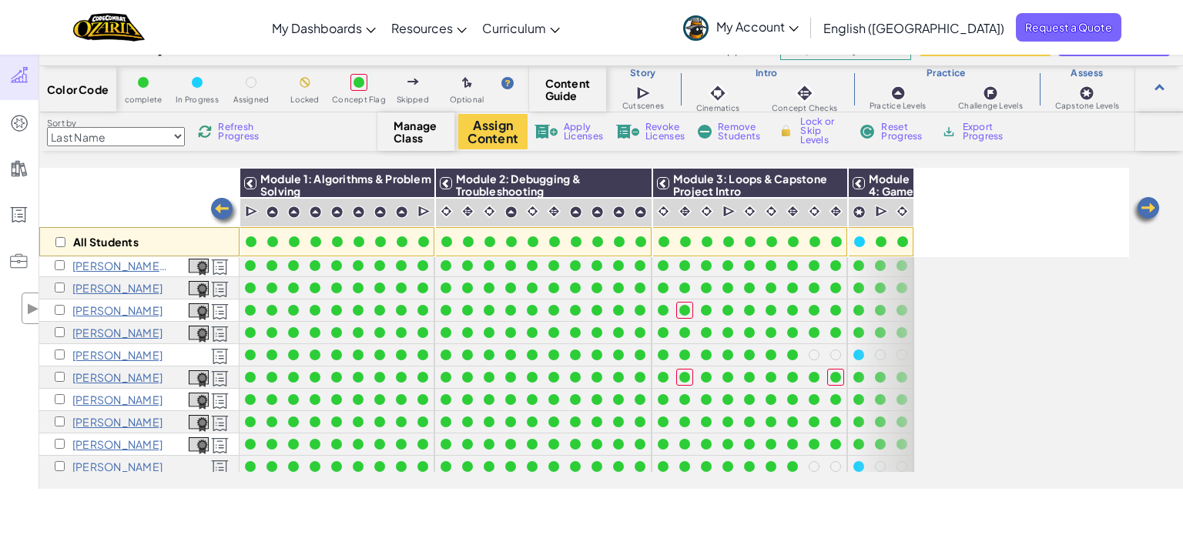
scroll to position [138, 0]
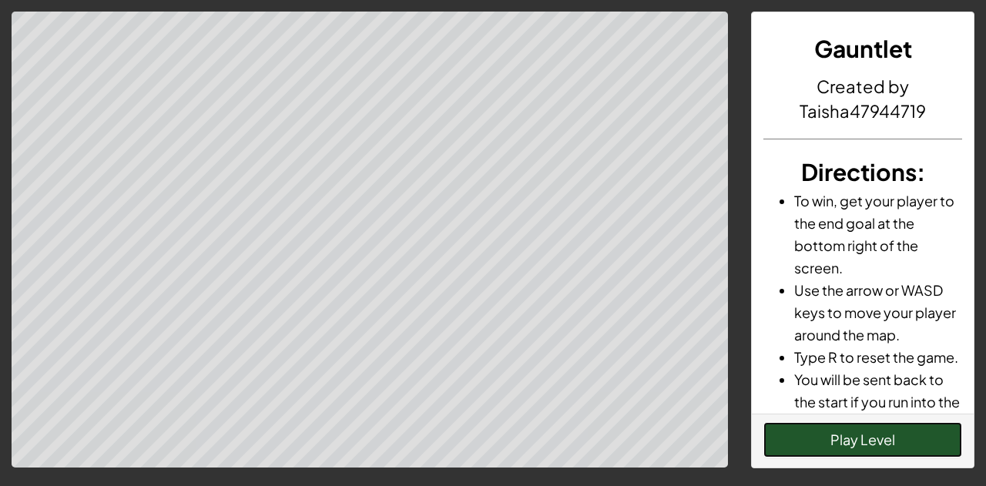
click at [842, 447] on button "Play Level" at bounding box center [862, 439] width 199 height 35
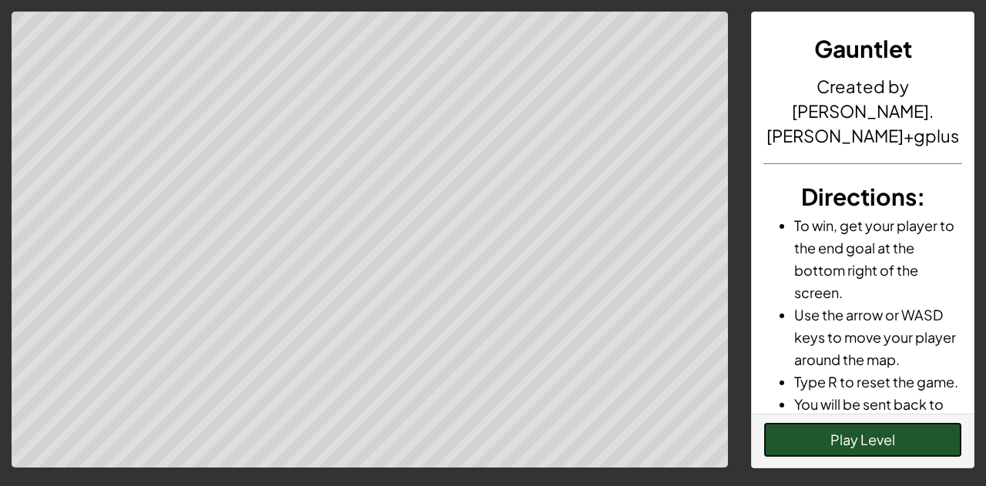
click at [894, 438] on button "Play Level" at bounding box center [862, 439] width 199 height 35
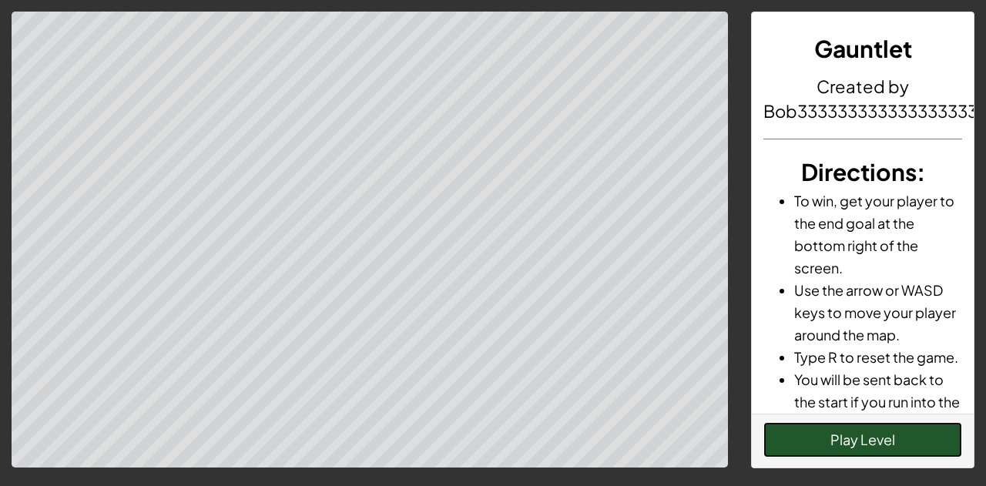
click at [828, 444] on button "Play Level" at bounding box center [862, 439] width 199 height 35
click at [840, 438] on button "Play Level" at bounding box center [862, 439] width 199 height 35
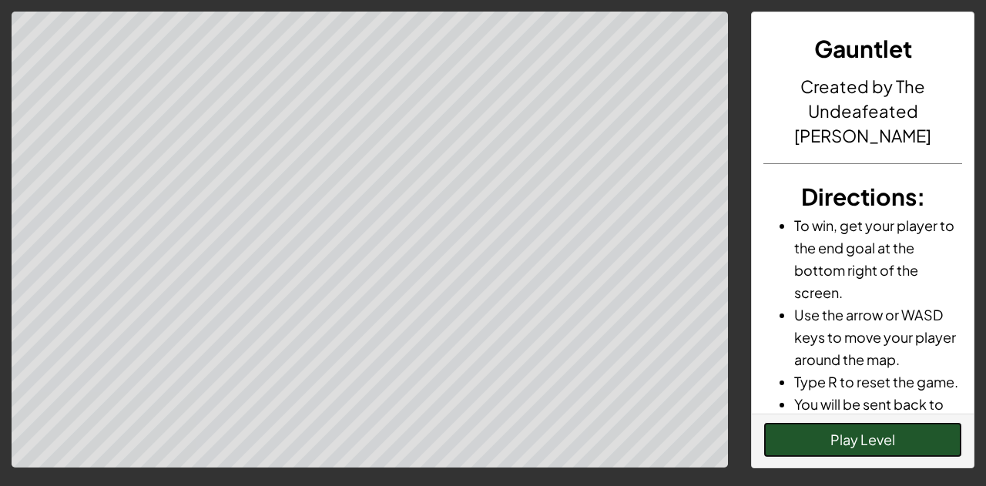
click at [869, 444] on button "Play Level" at bounding box center [862, 439] width 199 height 35
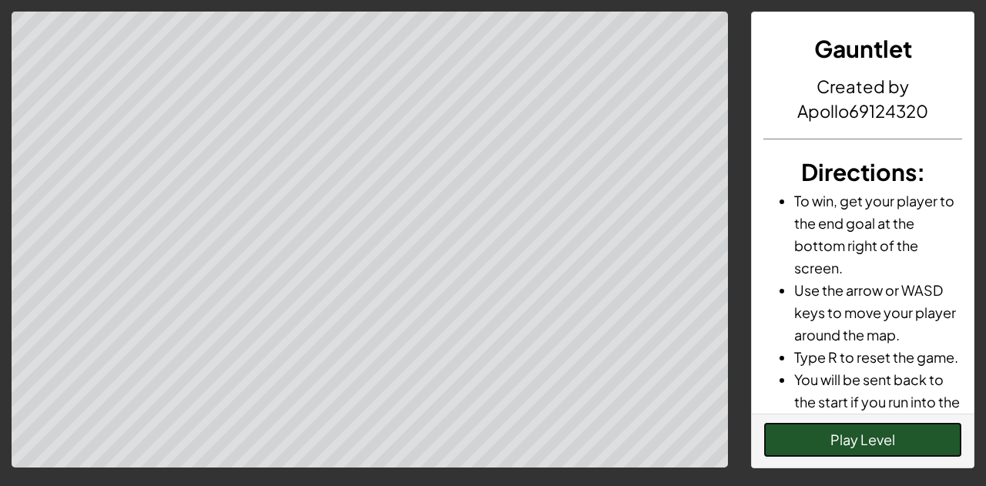
click at [896, 450] on button "Play Level" at bounding box center [862, 439] width 199 height 35
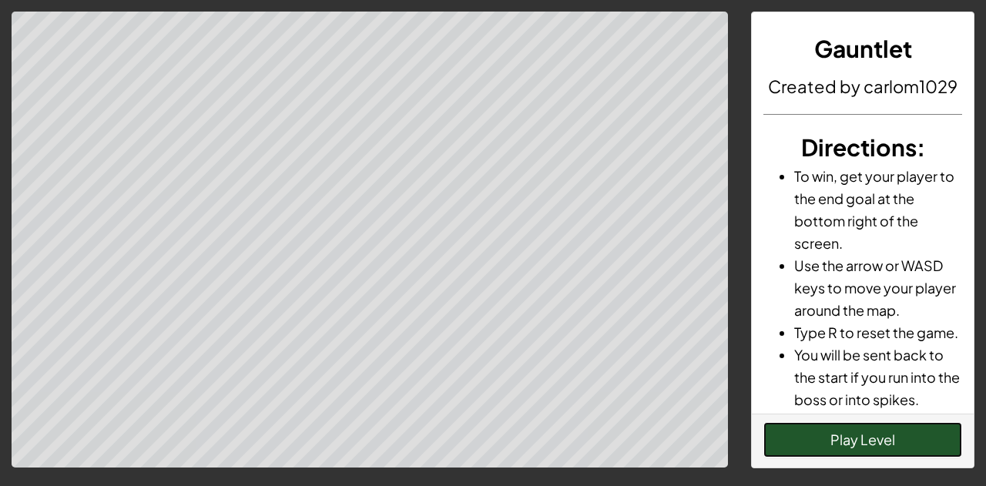
click at [931, 448] on button "Play Level" at bounding box center [862, 439] width 199 height 35
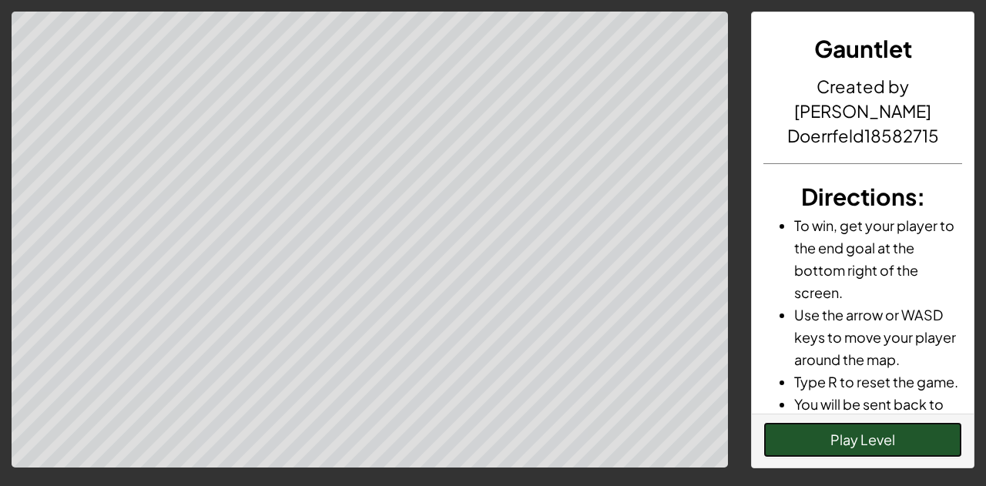
click at [863, 444] on button "Play Level" at bounding box center [862, 439] width 199 height 35
click at [836, 448] on button "Play Level" at bounding box center [862, 439] width 199 height 35
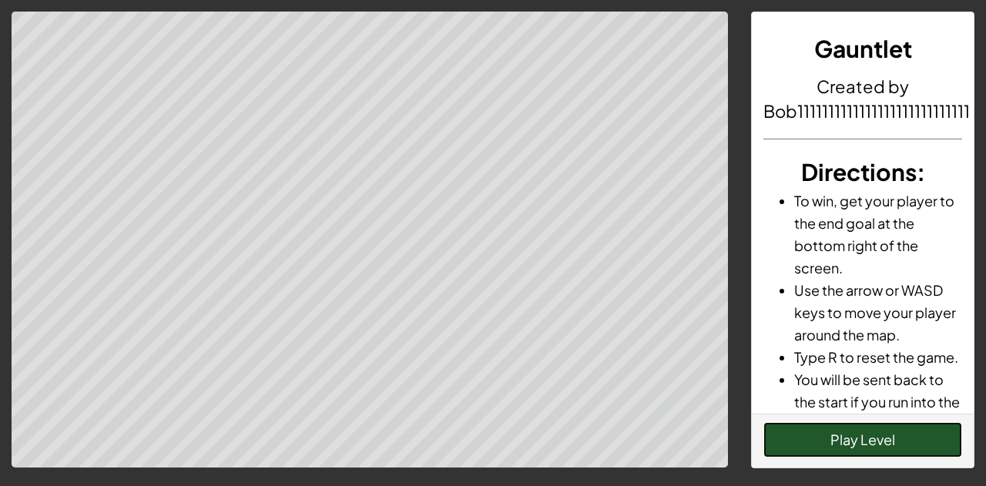
click at [814, 434] on button "Play Level" at bounding box center [862, 439] width 199 height 35
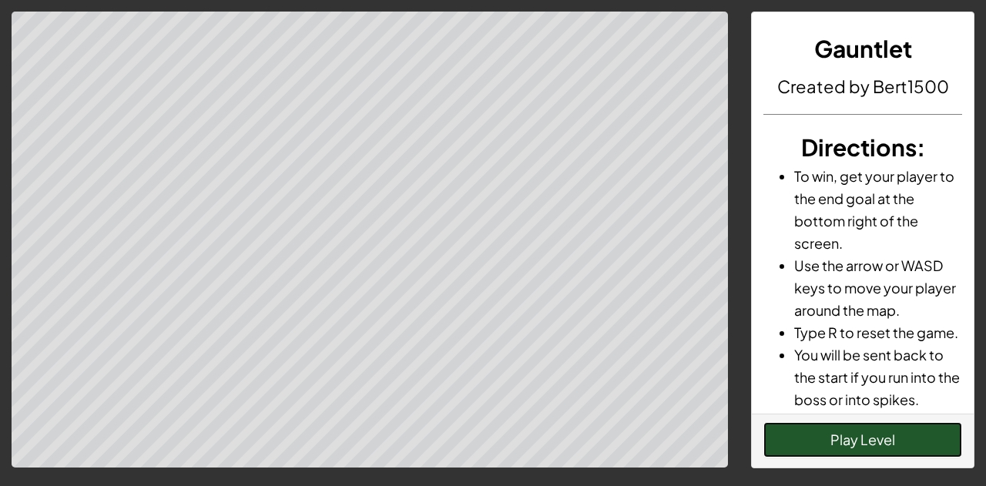
click at [826, 448] on button "Play Level" at bounding box center [862, 439] width 199 height 35
